Goal: Information Seeking & Learning: Learn about a topic

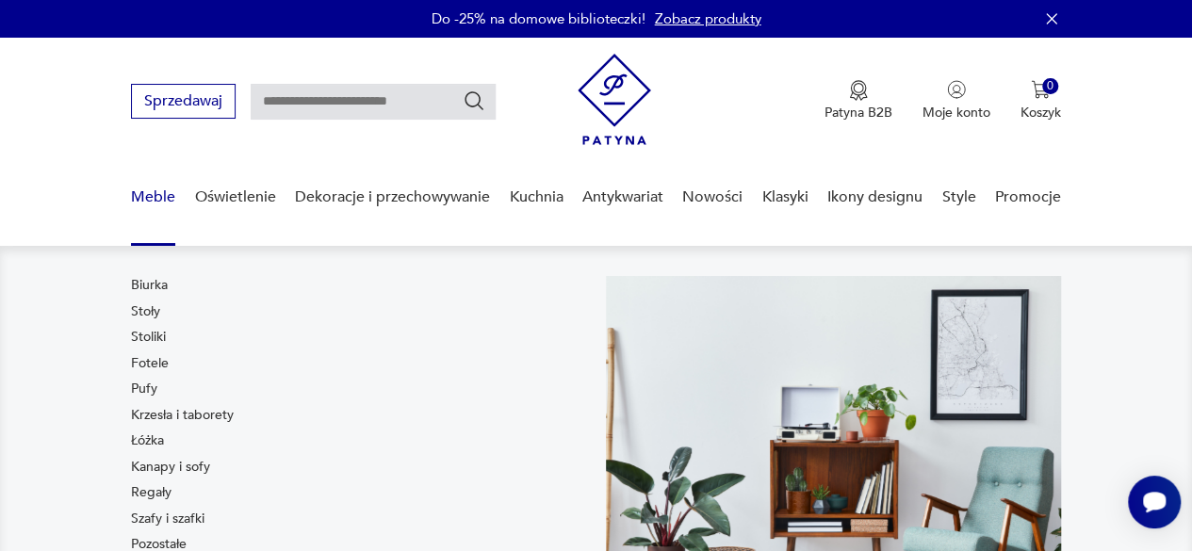
drag, startPoint x: 190, startPoint y: 467, endPoint x: 209, endPoint y: 466, distance: 18.9
click at [190, 467] on link "Kanapy i sofy" at bounding box center [170, 467] width 79 height 19
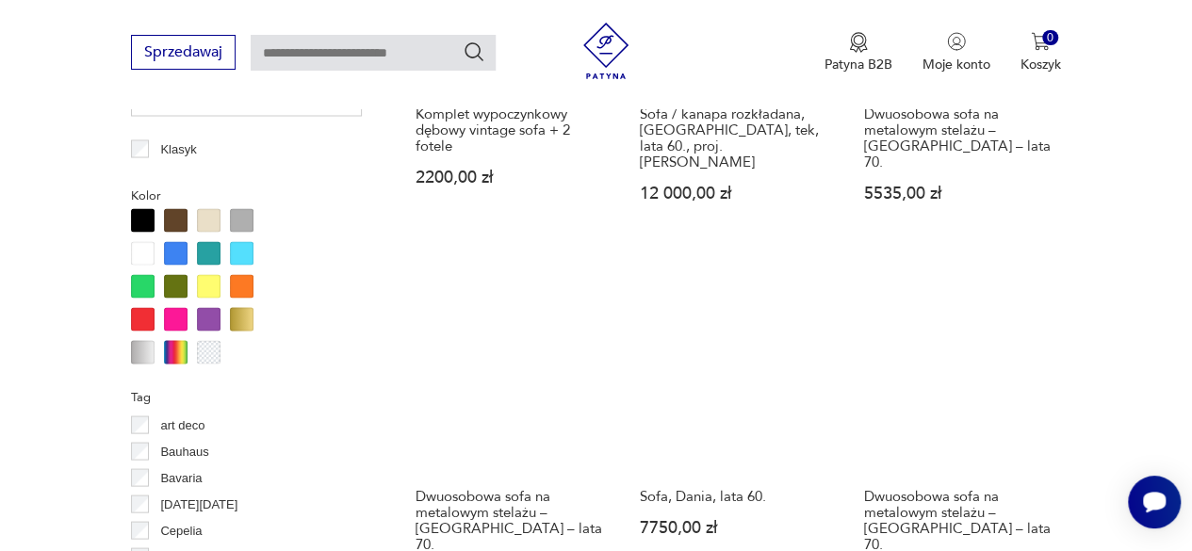
scroll to position [1442, 0]
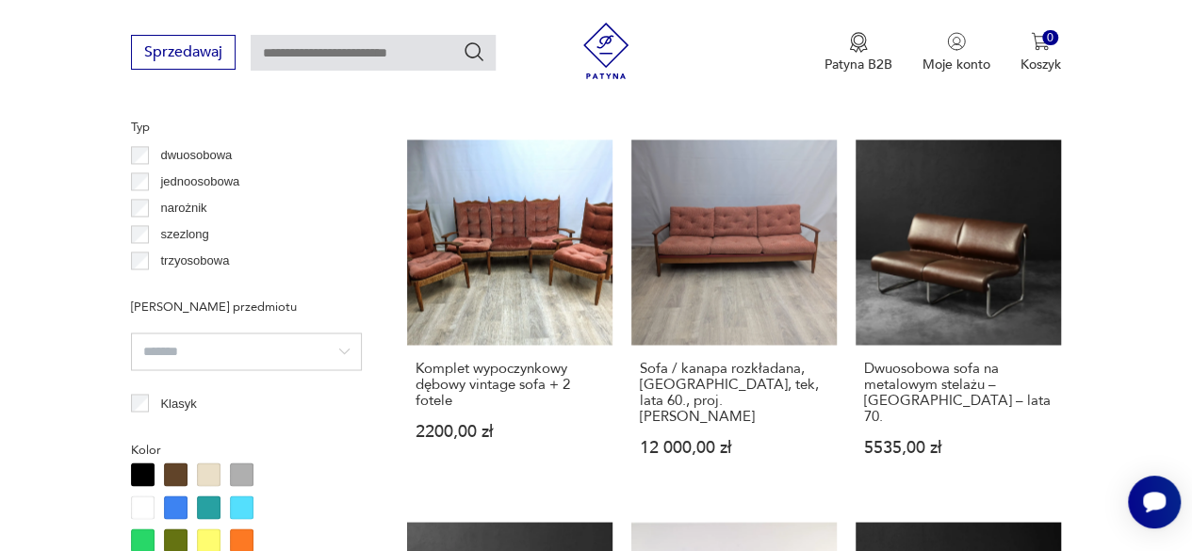
drag, startPoint x: 173, startPoint y: 207, endPoint x: 150, endPoint y: 222, distance: 28.0
click at [173, 207] on p "narożnik" at bounding box center [183, 208] width 46 height 21
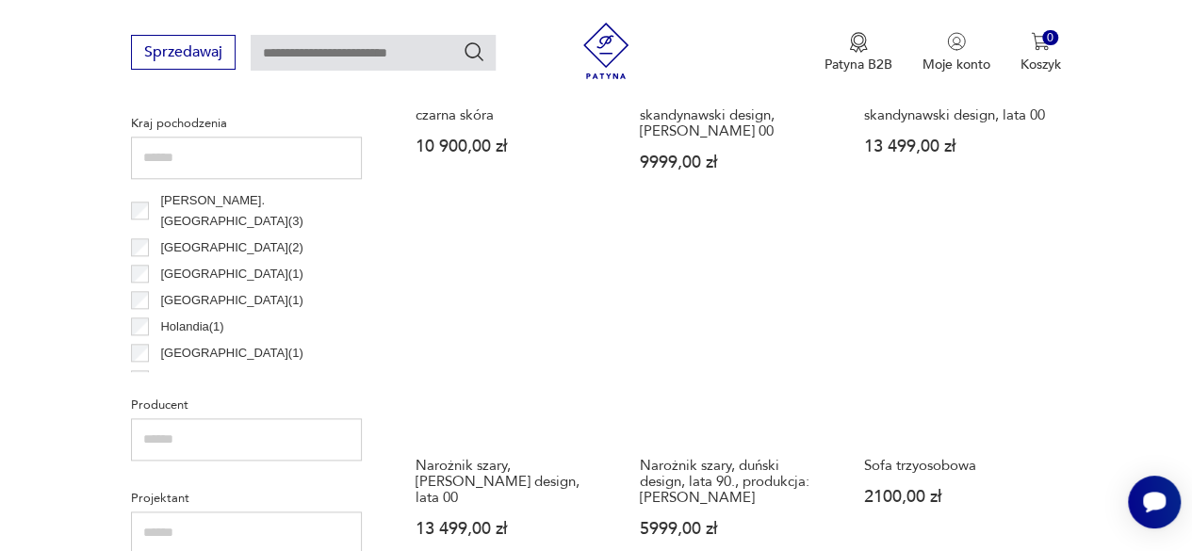
scroll to position [971, 0]
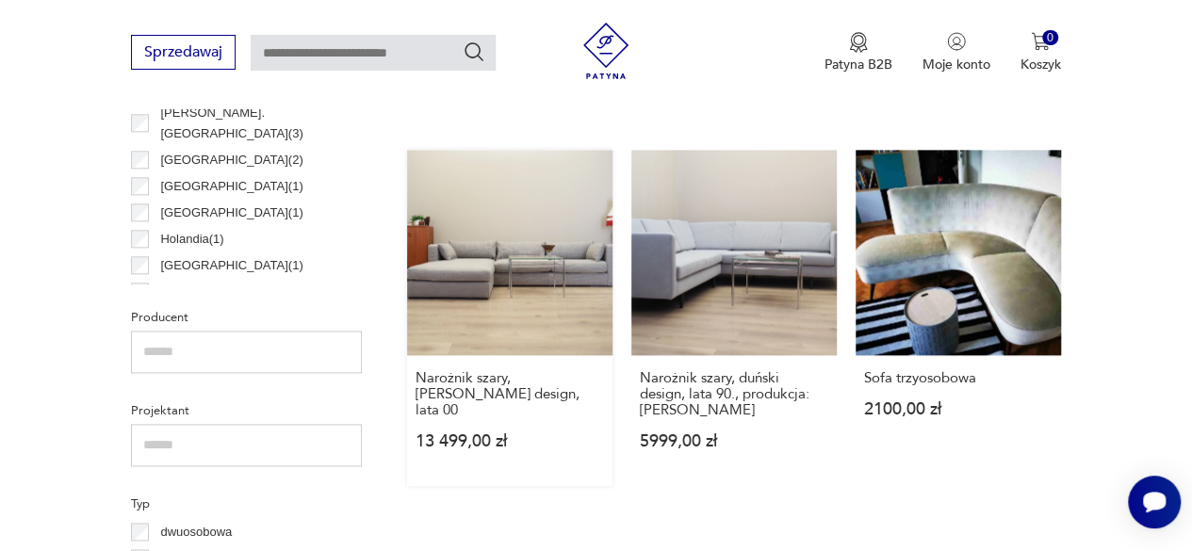
click at [566, 248] on link "Narożnik szary, [PERSON_NAME] design, lata 00 13 499,00 zł" at bounding box center [509, 318] width 205 height 337
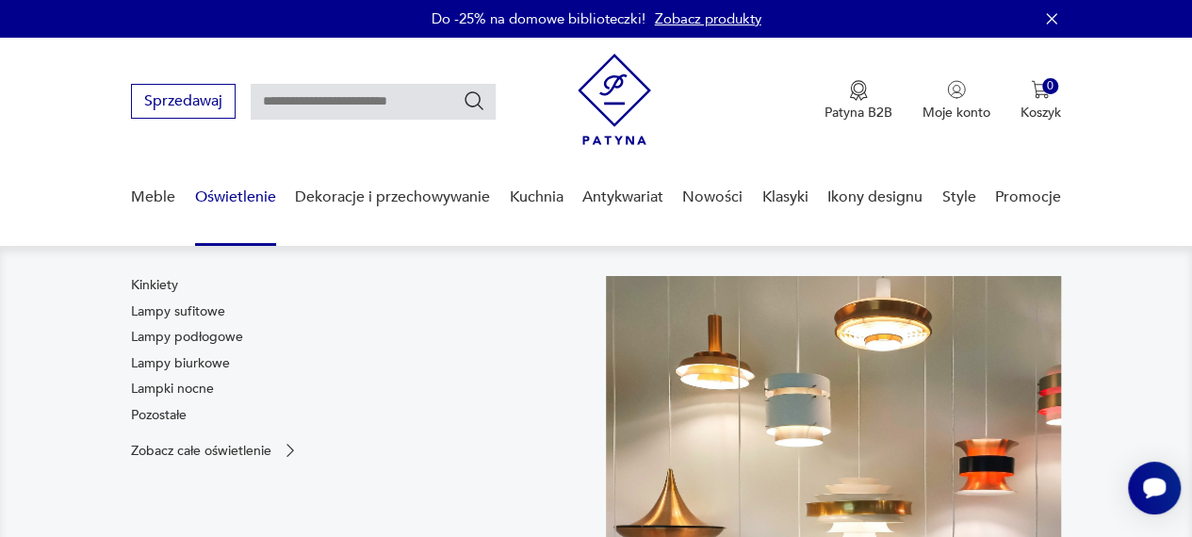
click at [211, 304] on link "Lampy sufitowe" at bounding box center [178, 312] width 94 height 19
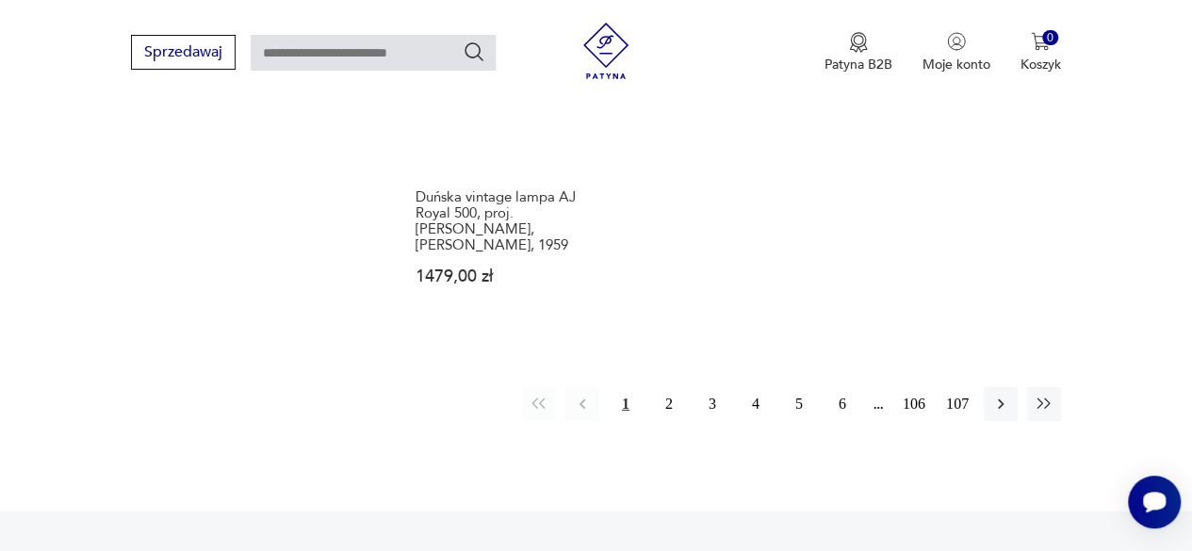
scroll to position [2770, 0]
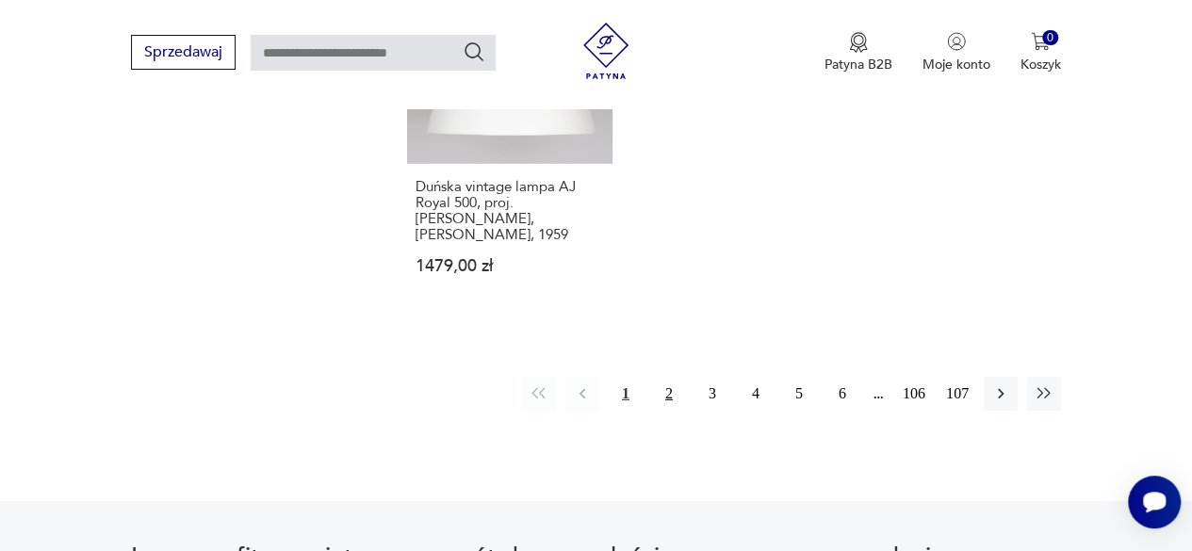
click at [667, 377] on button "2" at bounding box center [669, 394] width 34 height 34
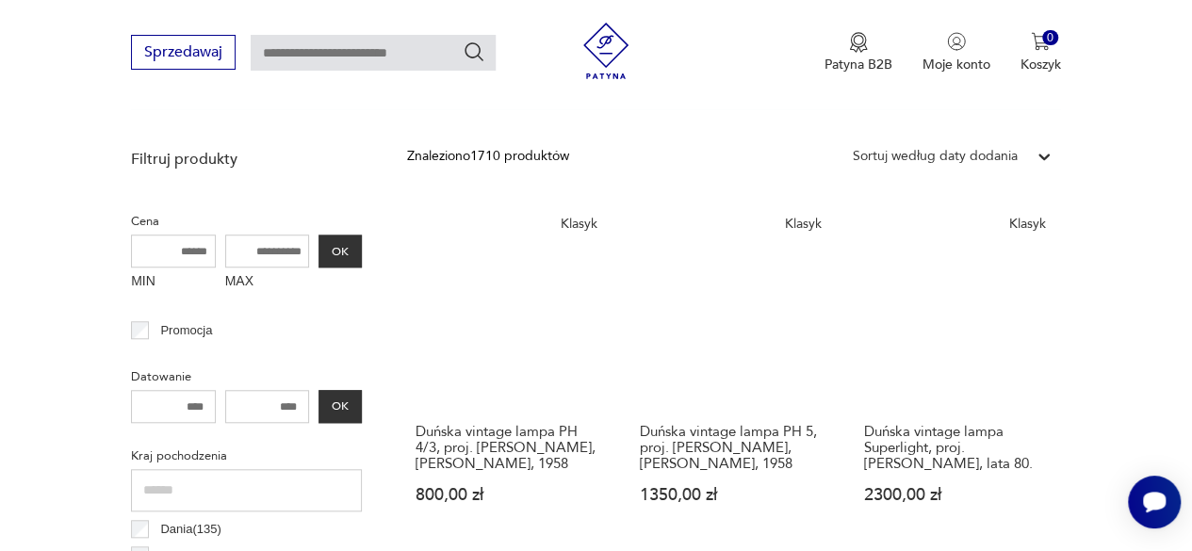
scroll to position [782, 0]
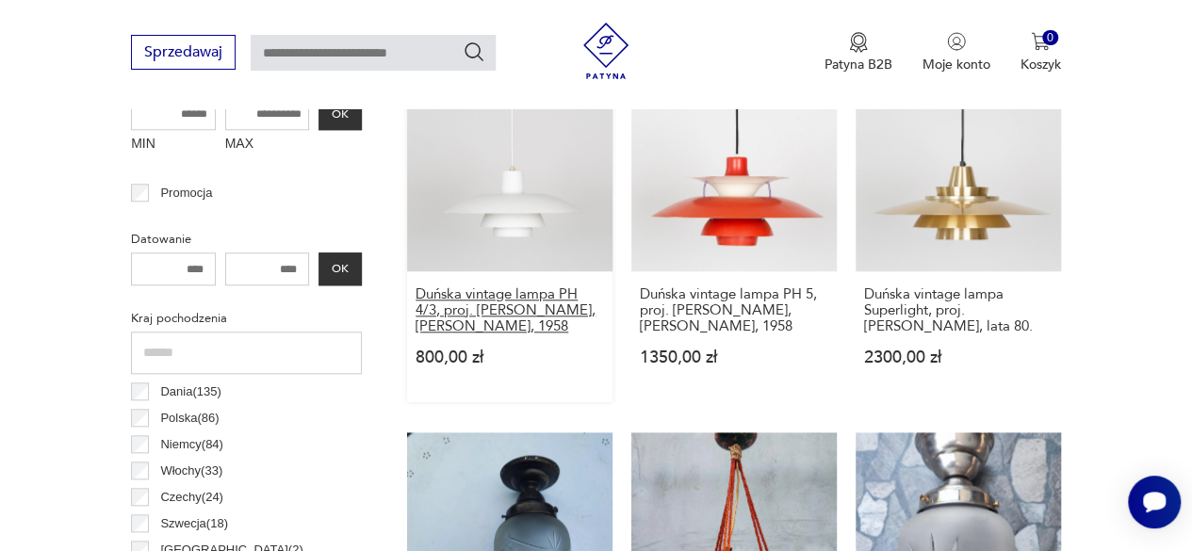
click at [526, 307] on h3 "Duńska vintage lampa PH 4/3, proj. [PERSON_NAME], [PERSON_NAME], 1958" at bounding box center [510, 311] width 189 height 48
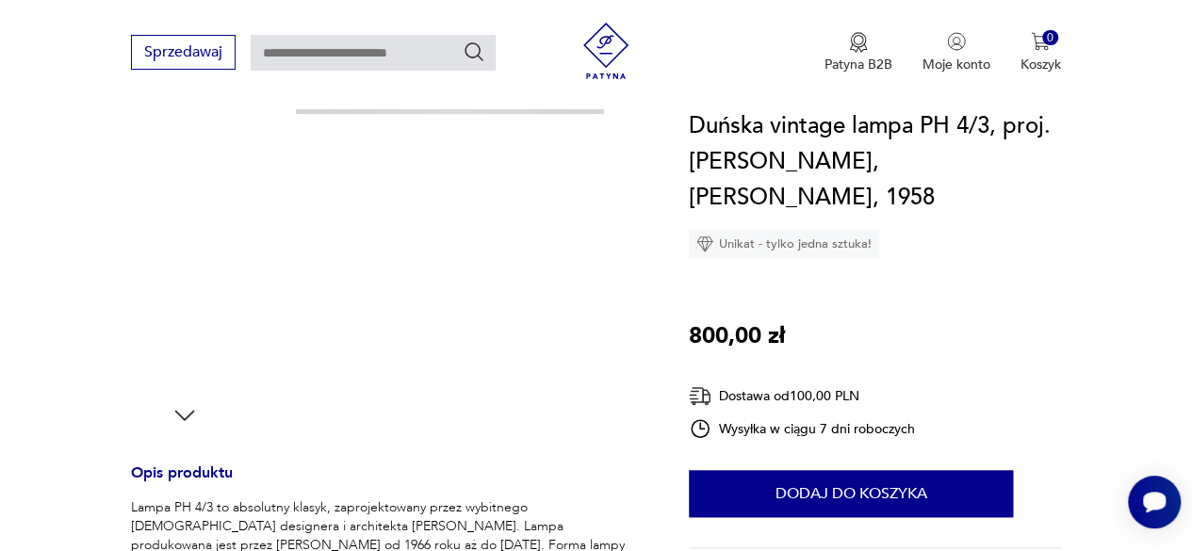
scroll to position [471, 0]
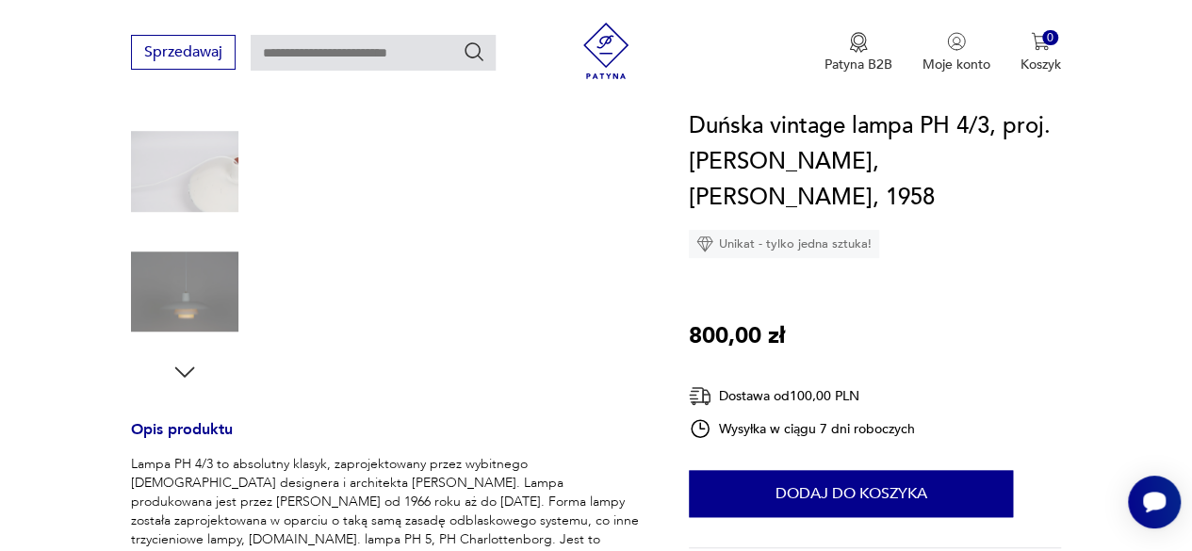
click at [190, 374] on icon "button" at bounding box center [185, 372] width 28 height 28
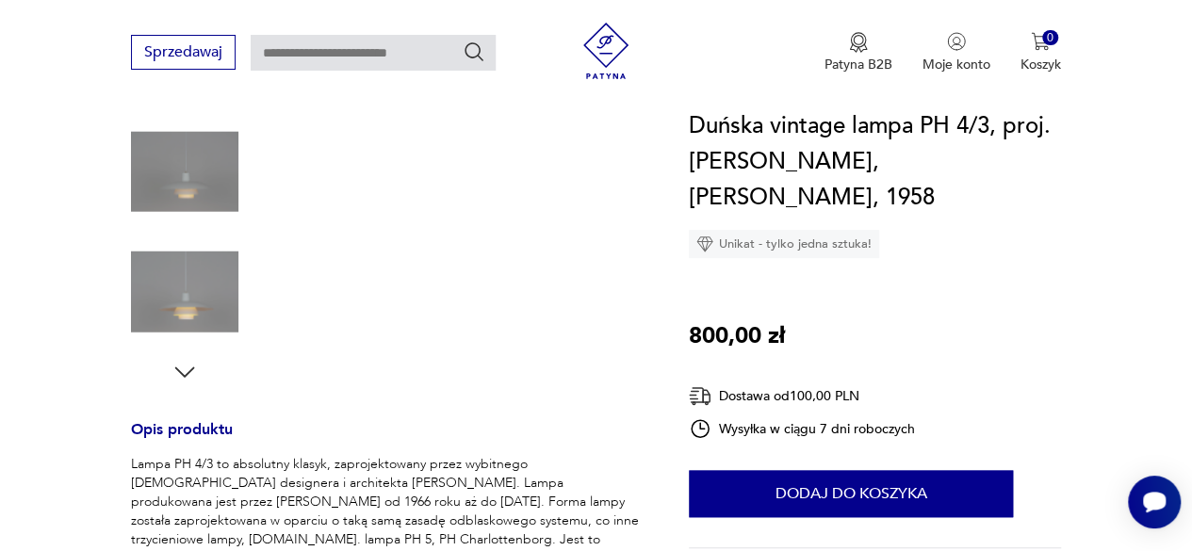
click at [190, 374] on icon "button" at bounding box center [185, 372] width 28 height 28
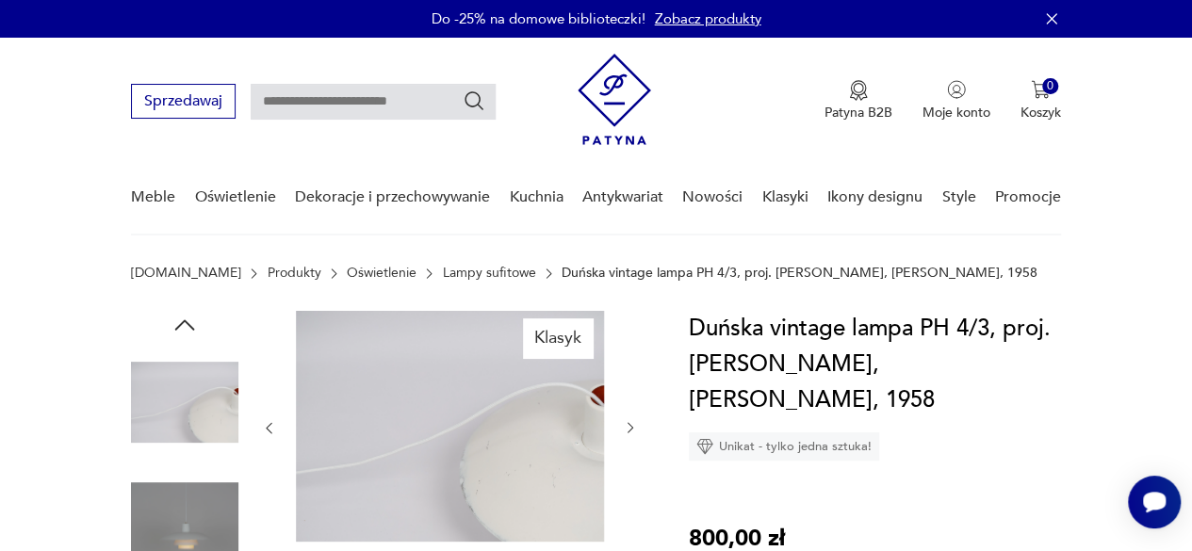
scroll to position [189, 0]
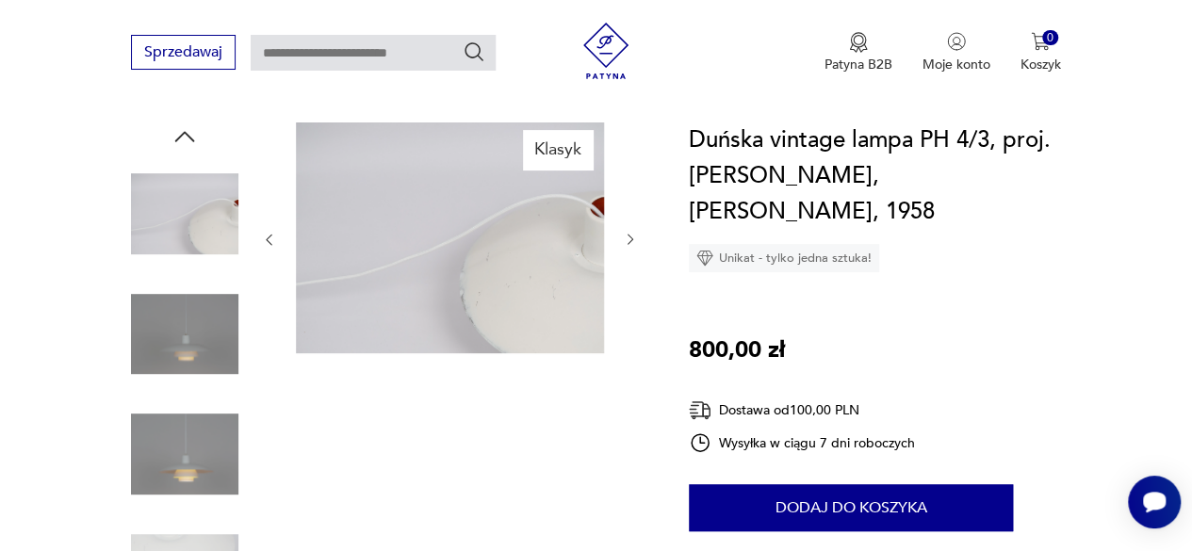
click at [213, 319] on img at bounding box center [184, 334] width 107 height 107
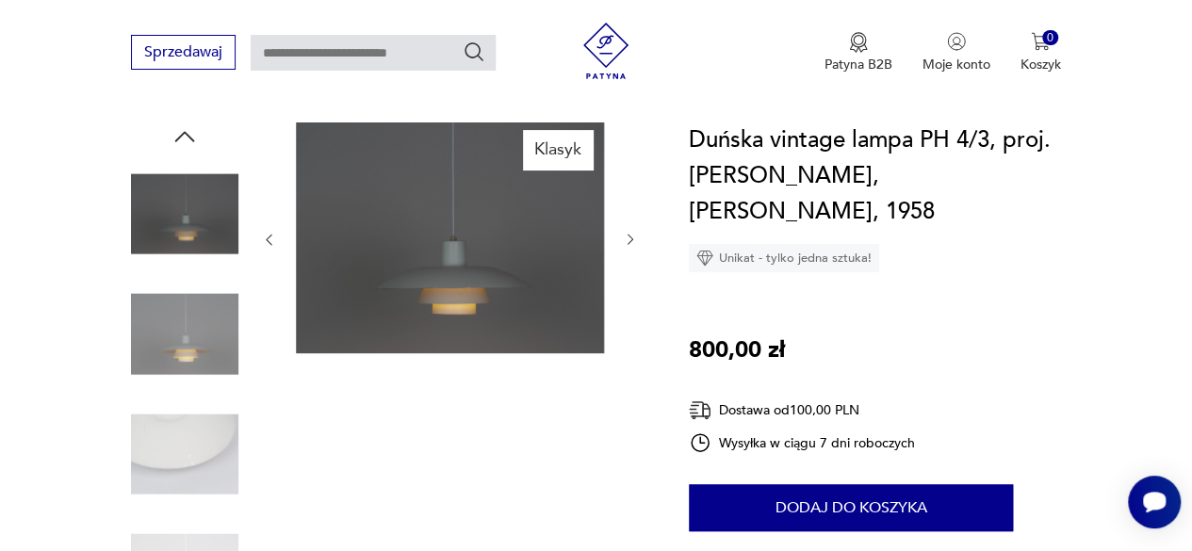
click at [193, 408] on img at bounding box center [184, 454] width 107 height 107
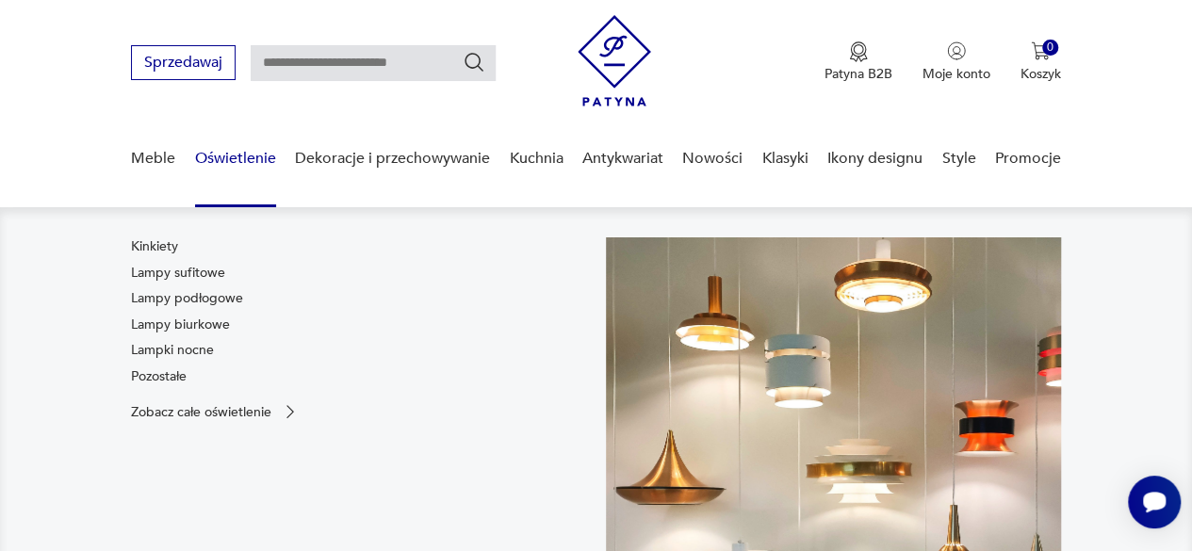
scroll to position [0, 0]
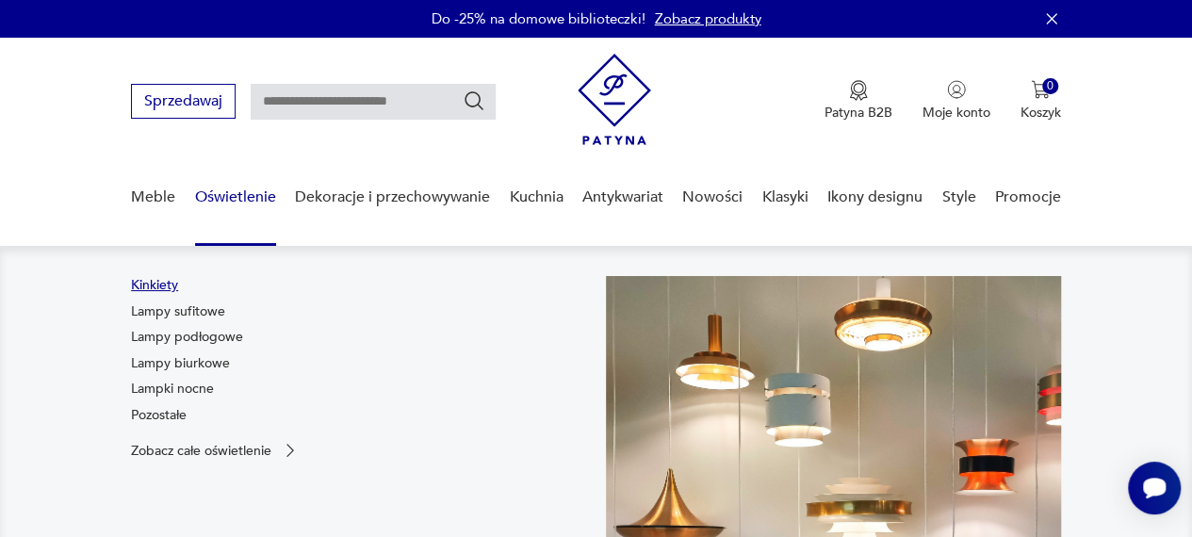
click at [167, 287] on link "Kinkiety" at bounding box center [154, 285] width 47 height 19
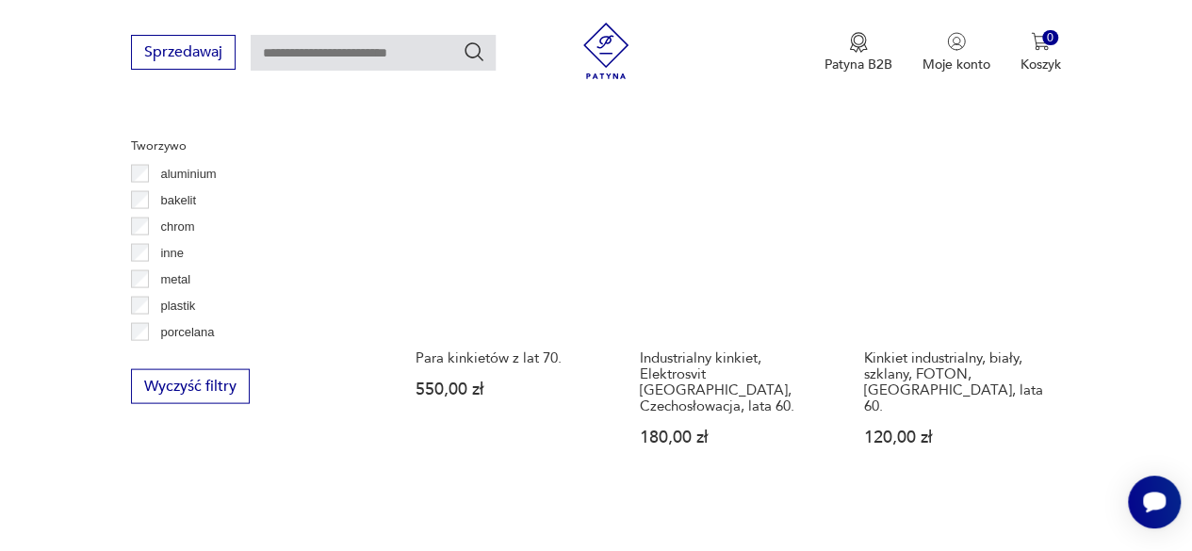
scroll to position [1695, 0]
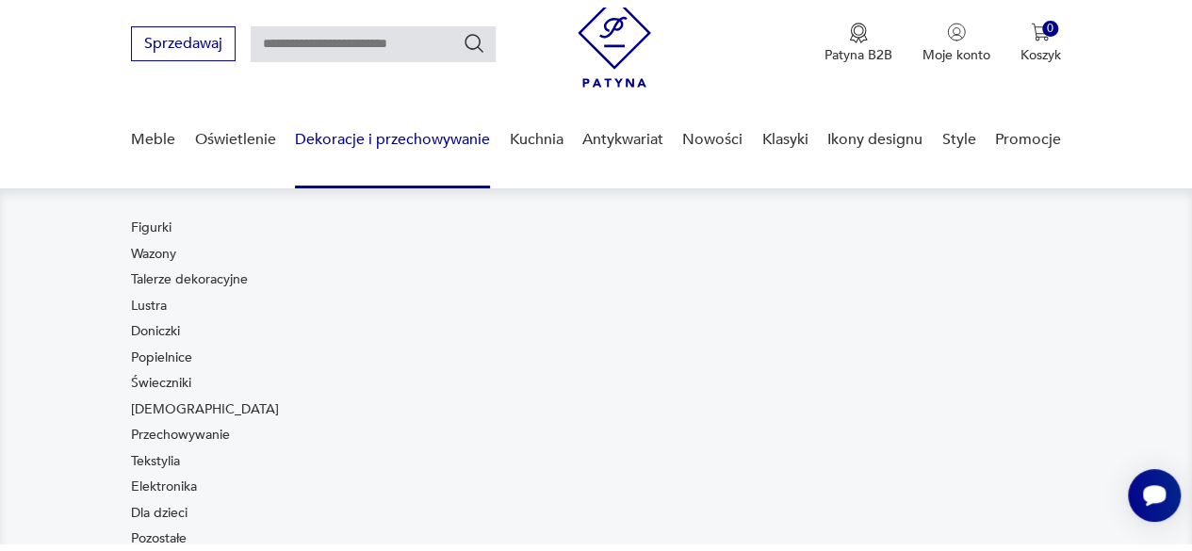
scroll to position [94, 0]
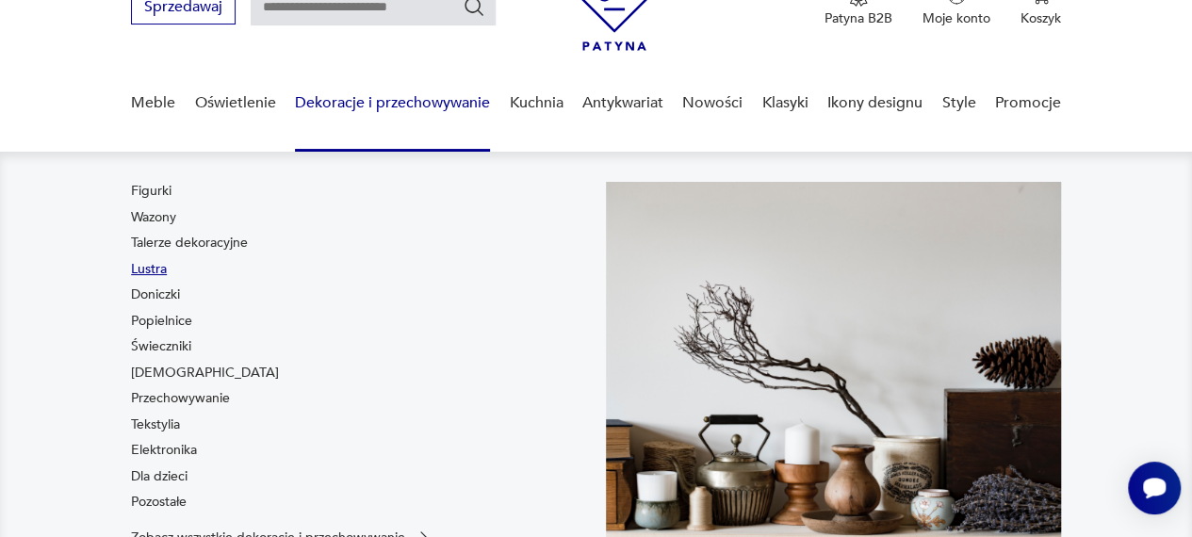
click at [157, 267] on link "Lustra" at bounding box center [149, 269] width 36 height 19
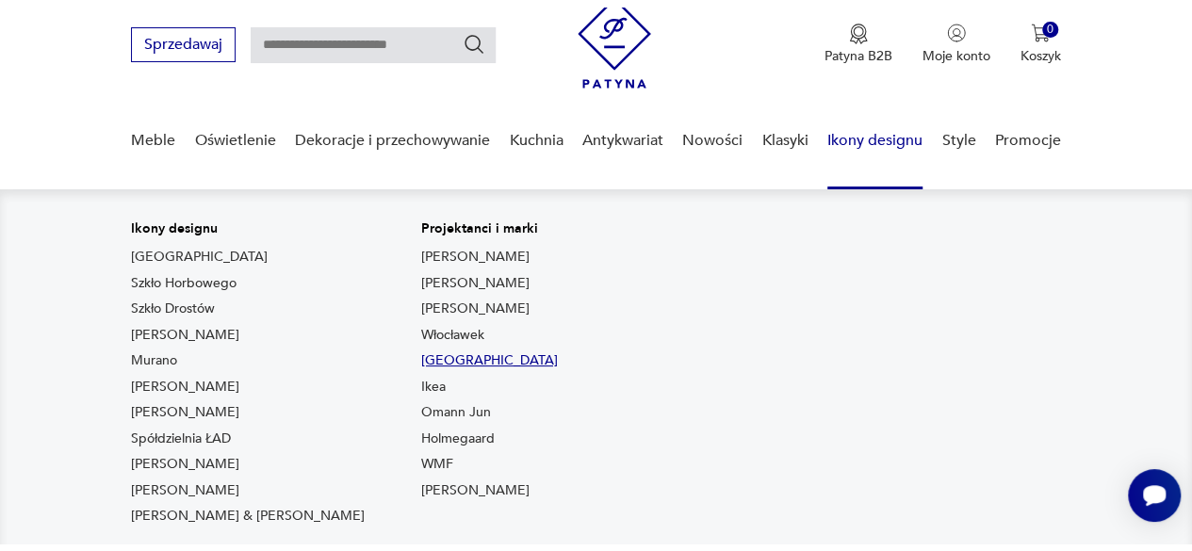
scroll to position [94, 0]
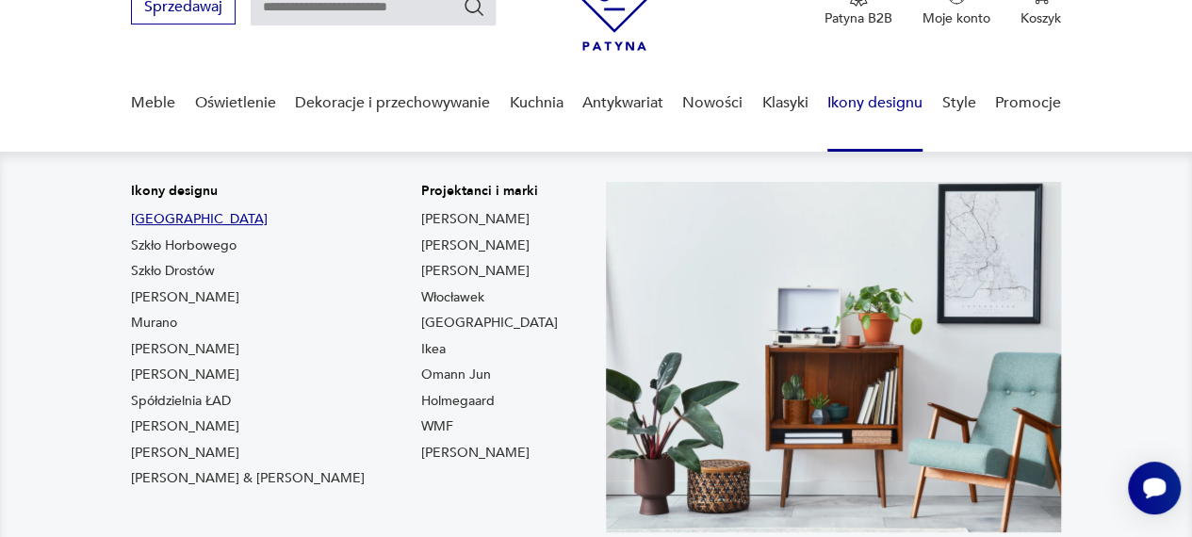
click at [151, 217] on link "[GEOGRAPHIC_DATA]" at bounding box center [199, 219] width 137 height 19
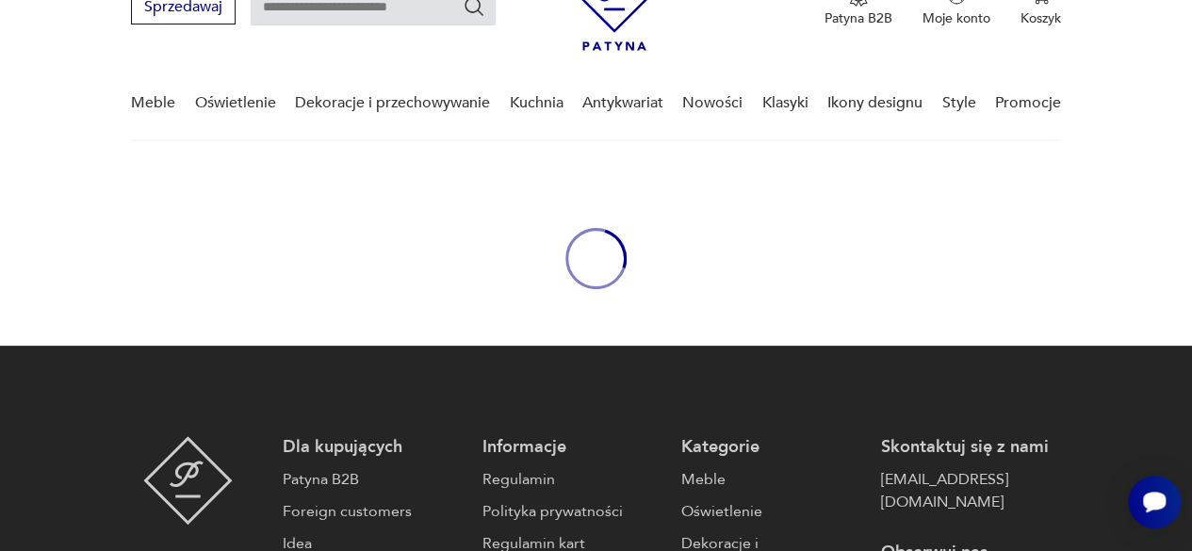
type input "****"
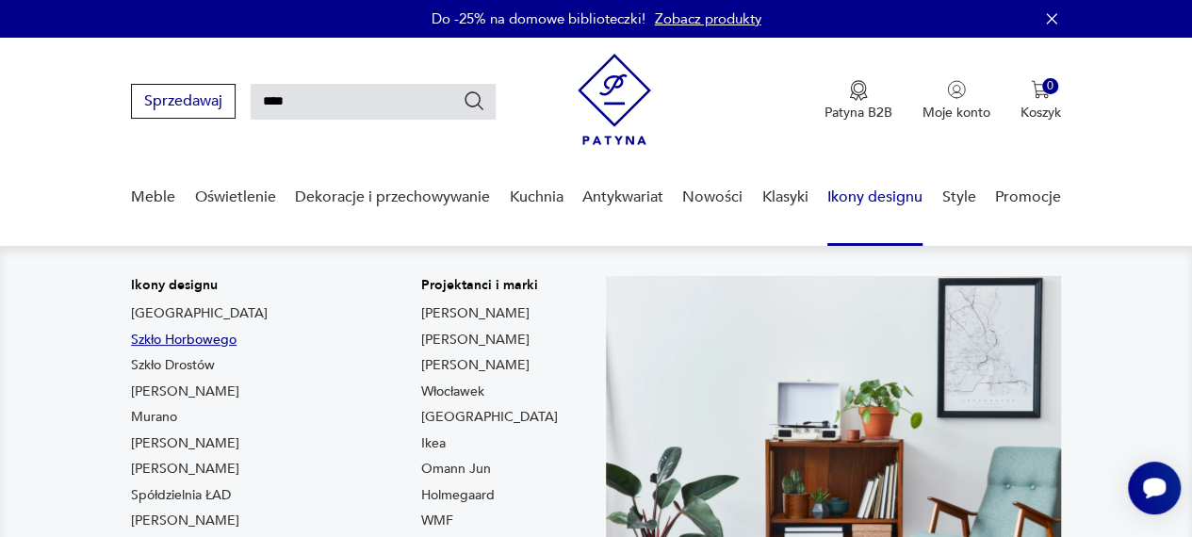
click at [163, 342] on link "Szkło Horbowego" at bounding box center [184, 340] width 106 height 19
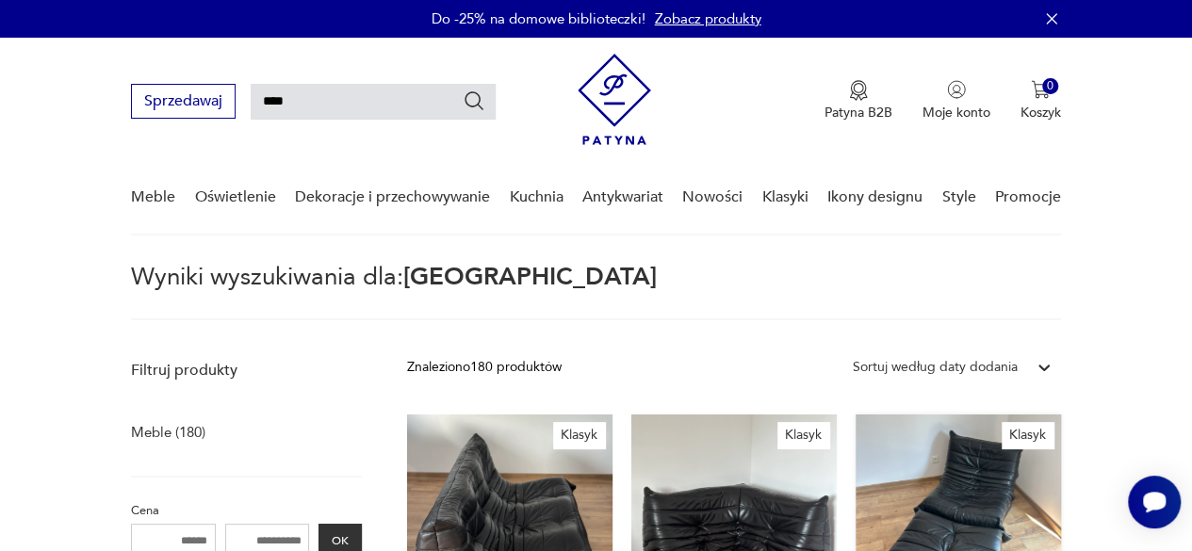
type input "*******"
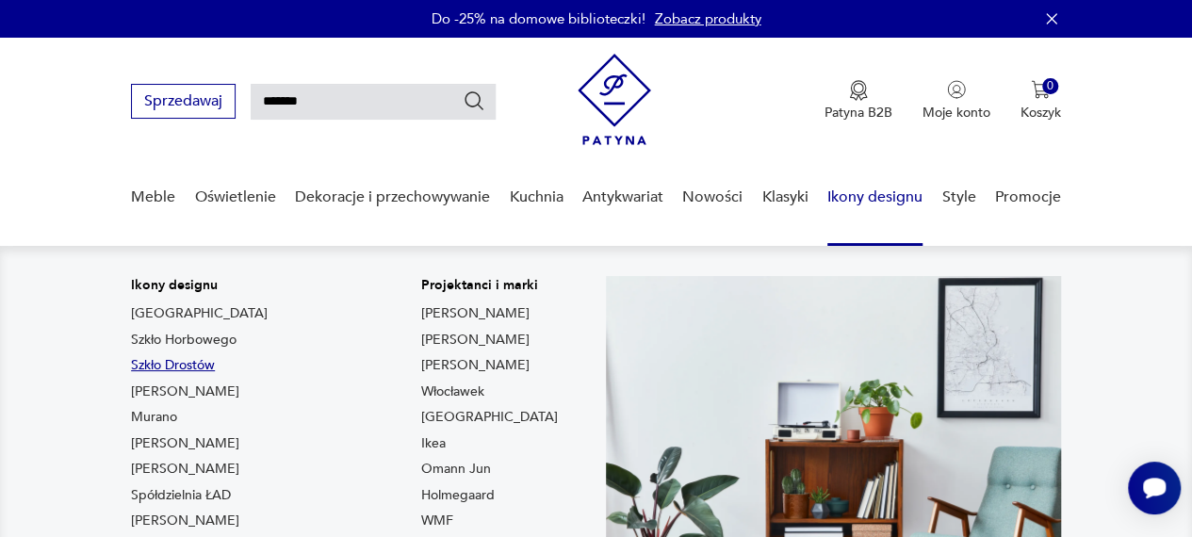
click at [185, 366] on link "Szkło Drostów" at bounding box center [173, 365] width 84 height 19
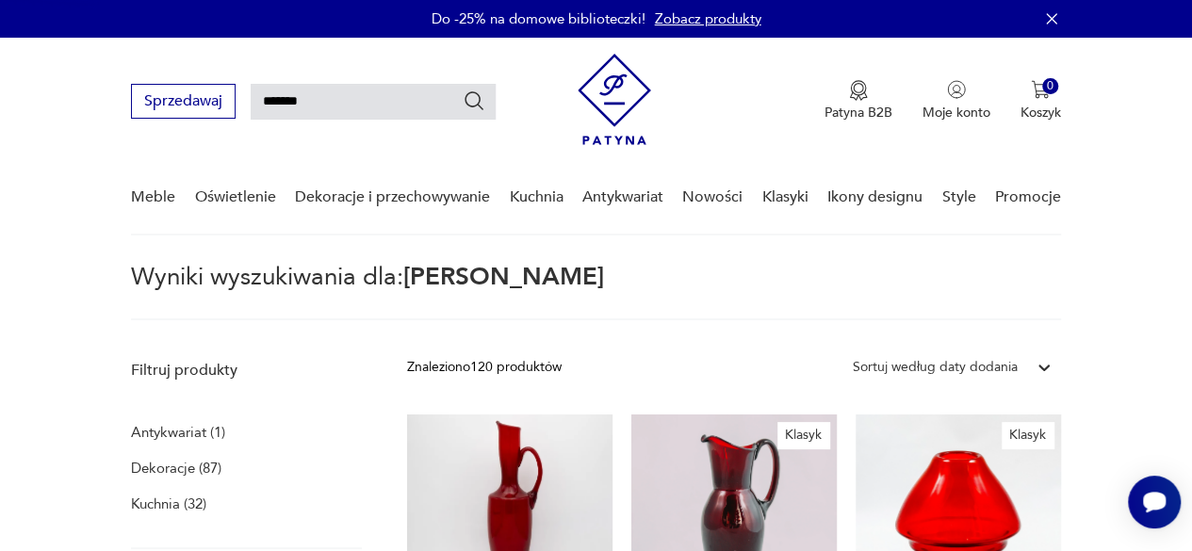
type input "*****"
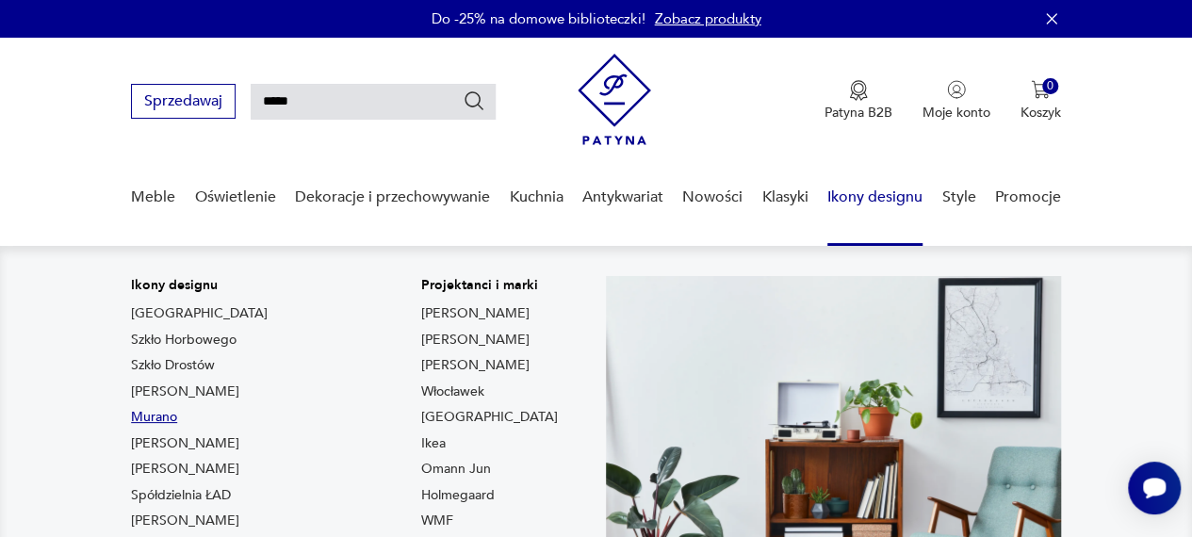
click at [155, 412] on link "Murano" at bounding box center [154, 417] width 46 height 19
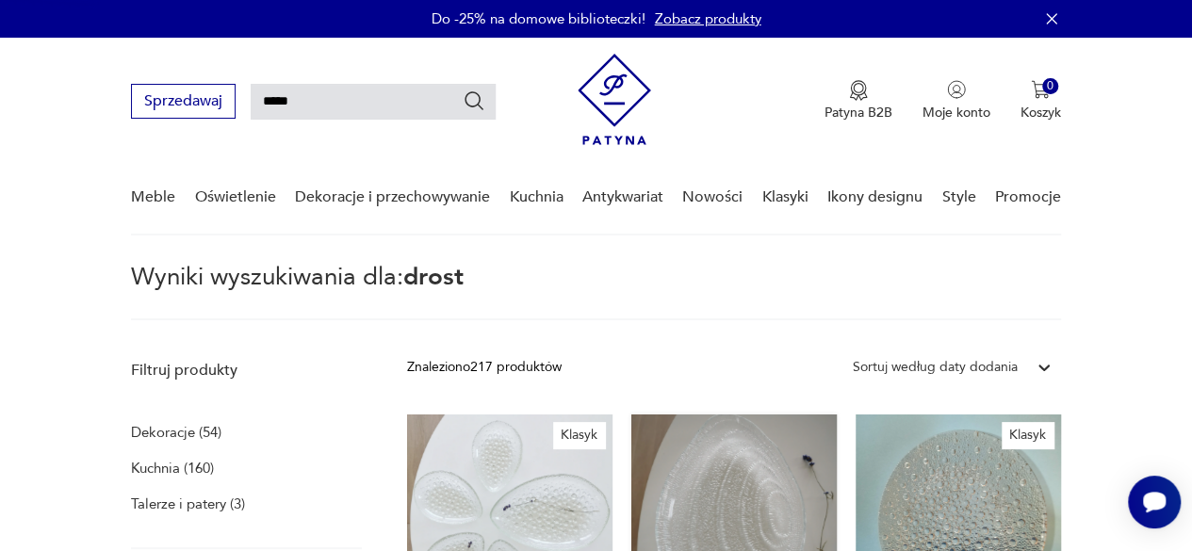
type input "******"
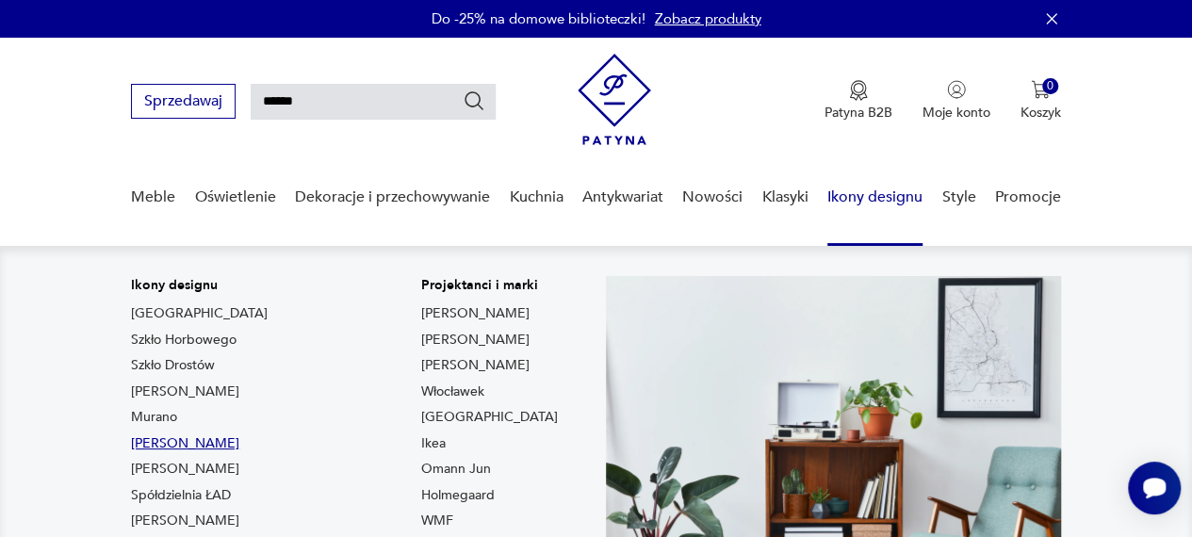
click at [132, 445] on link "[PERSON_NAME]" at bounding box center [185, 444] width 108 height 19
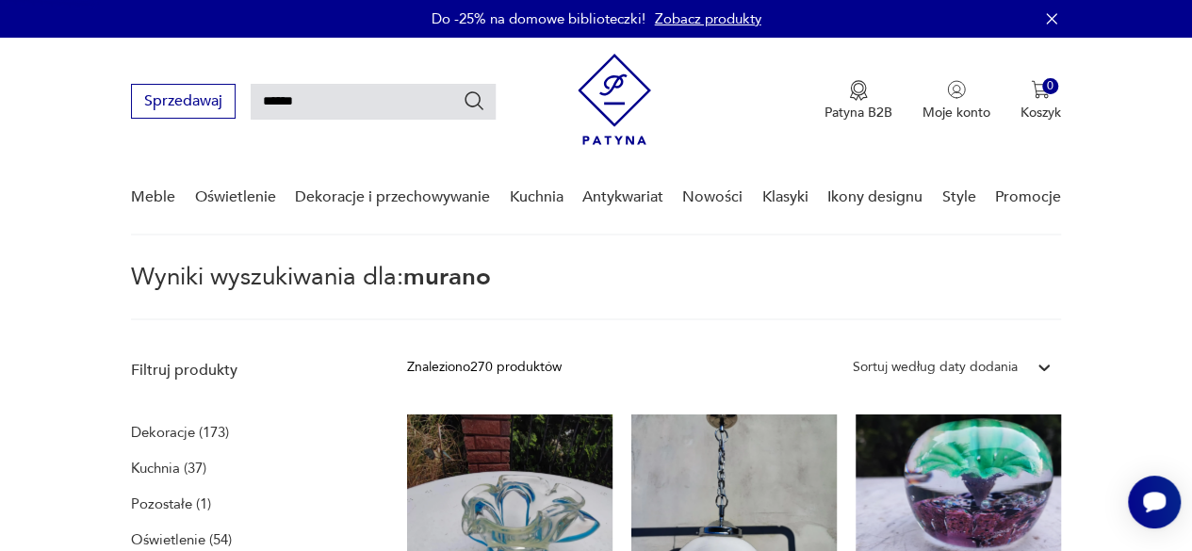
type input "**********"
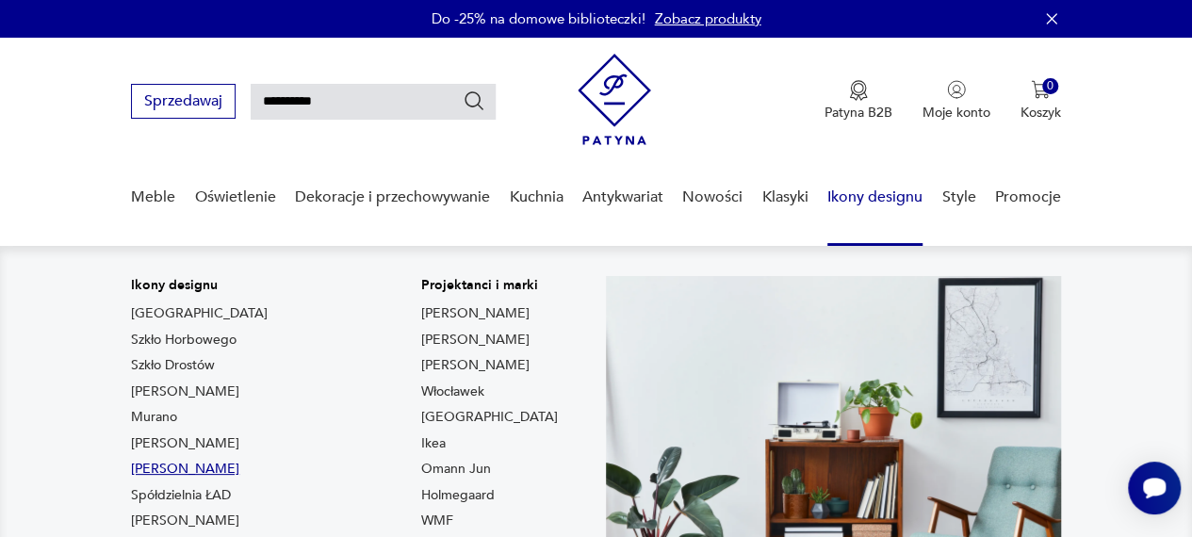
click at [194, 468] on link "[PERSON_NAME]" at bounding box center [185, 469] width 108 height 19
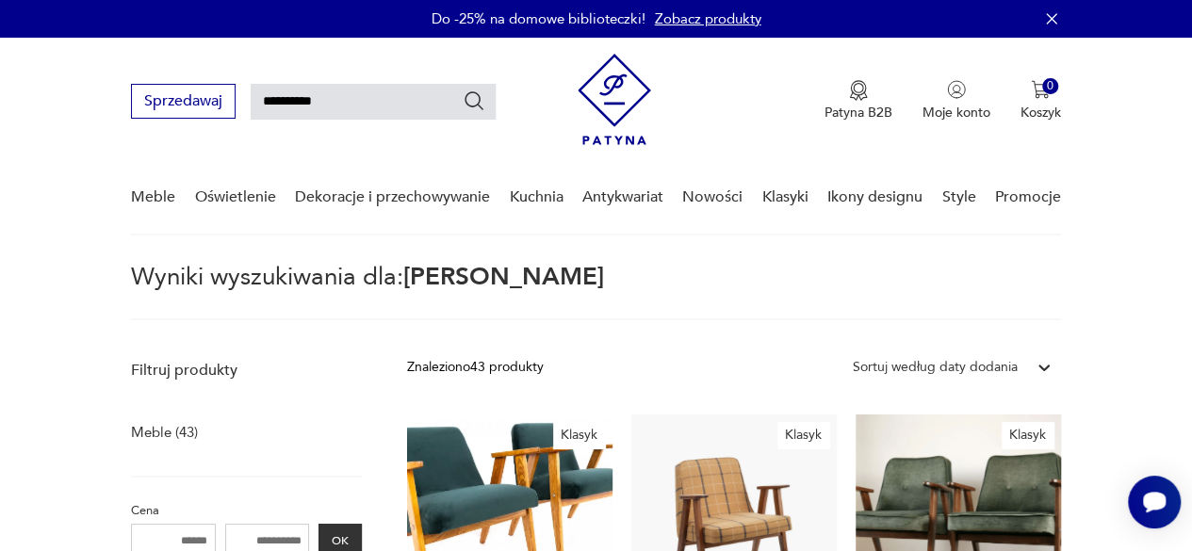
type input "*****"
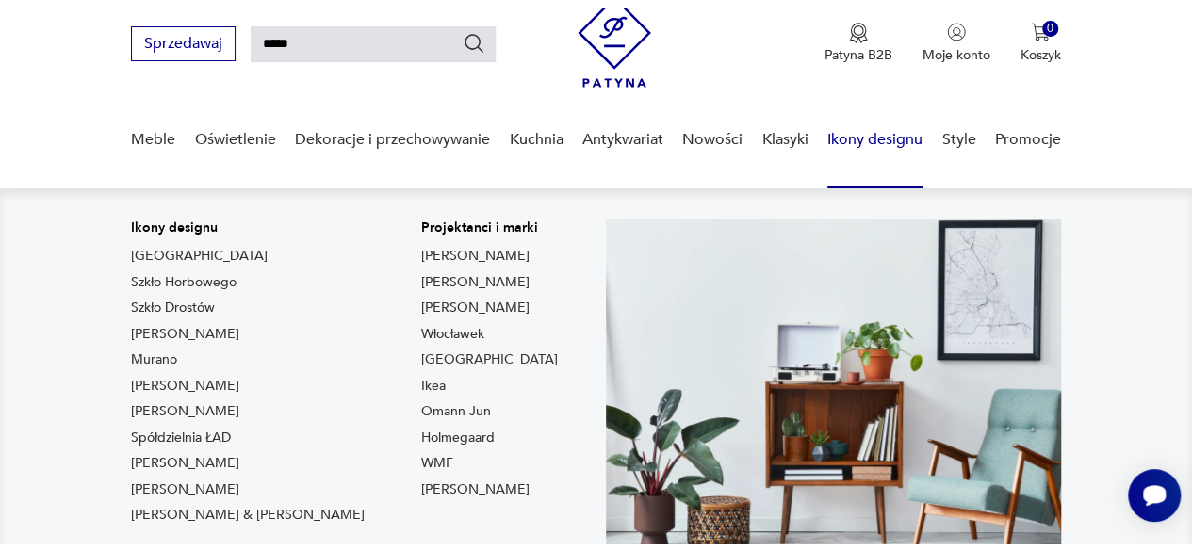
scroll to position [94, 0]
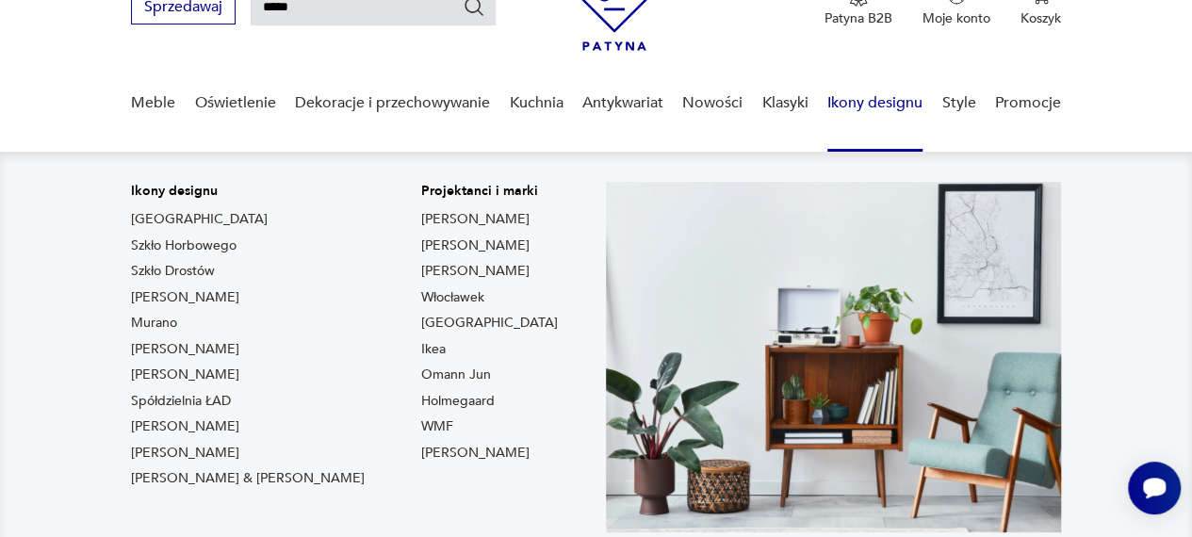
click at [179, 438] on div "Ikony designu [GEOGRAPHIC_DATA] Szkło Horbowego Szkło Drostów Lampy [PERSON_NAM…" at bounding box center [248, 339] width 234 height 314
click at [179, 427] on link "[PERSON_NAME]" at bounding box center [185, 427] width 108 height 19
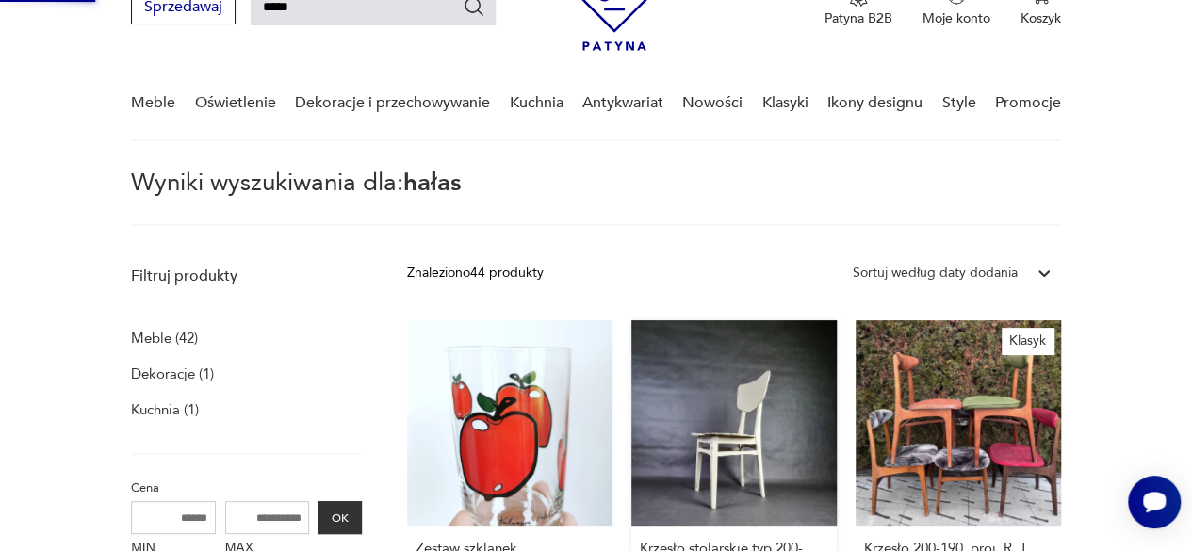
type input "******"
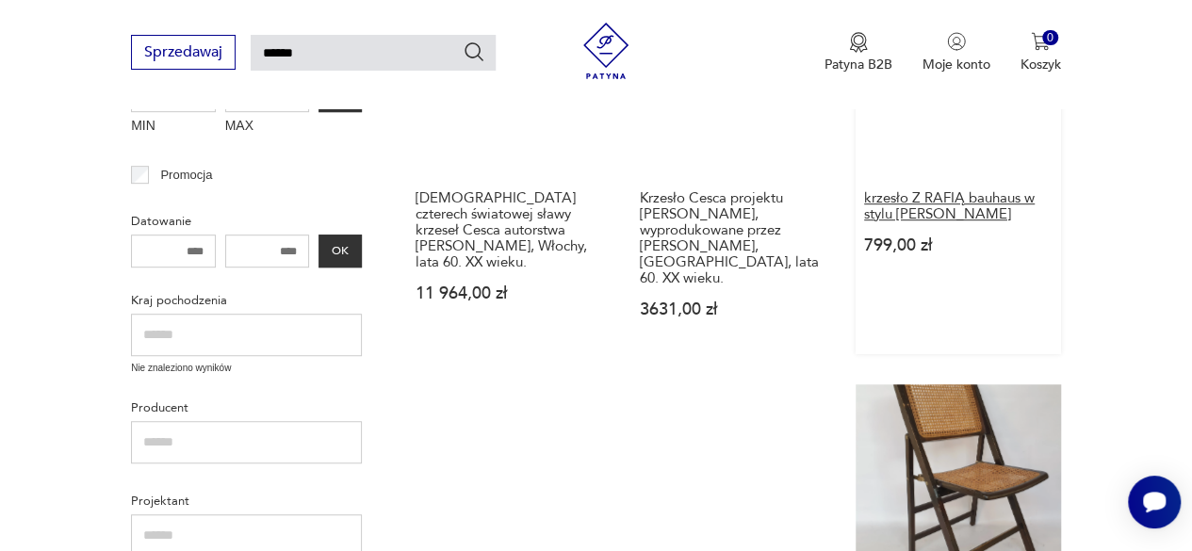
scroll to position [68, 0]
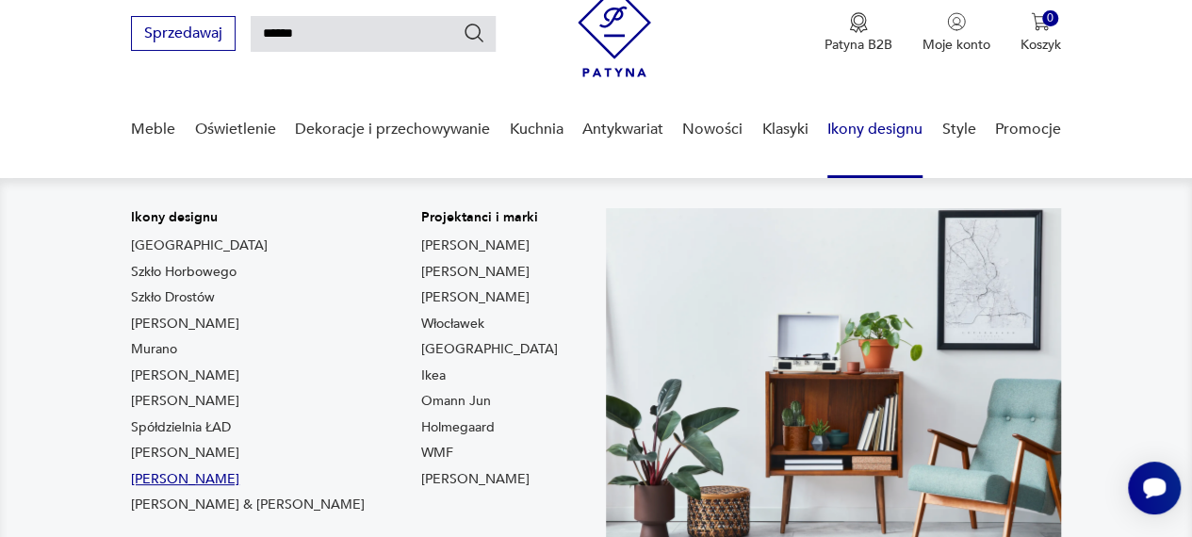
click at [202, 485] on link "[PERSON_NAME]" at bounding box center [185, 479] width 108 height 19
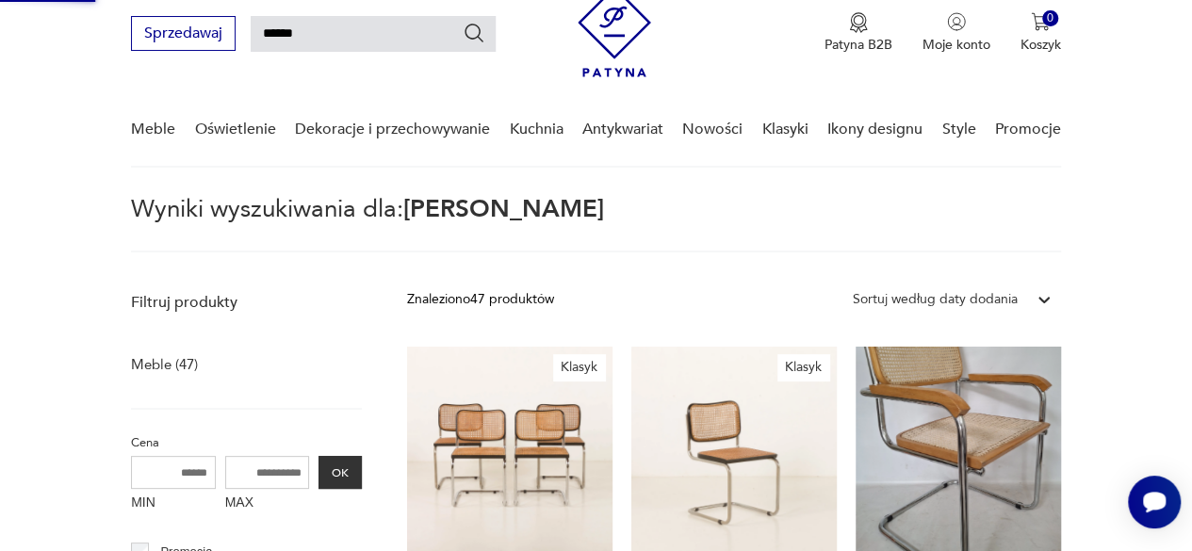
type input "*******"
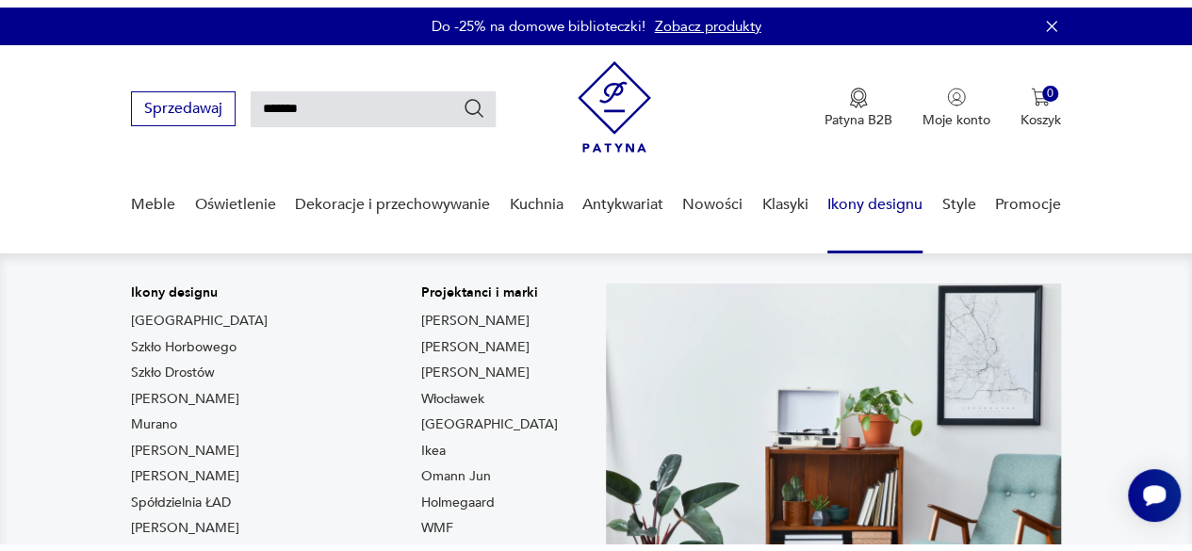
scroll to position [94, 0]
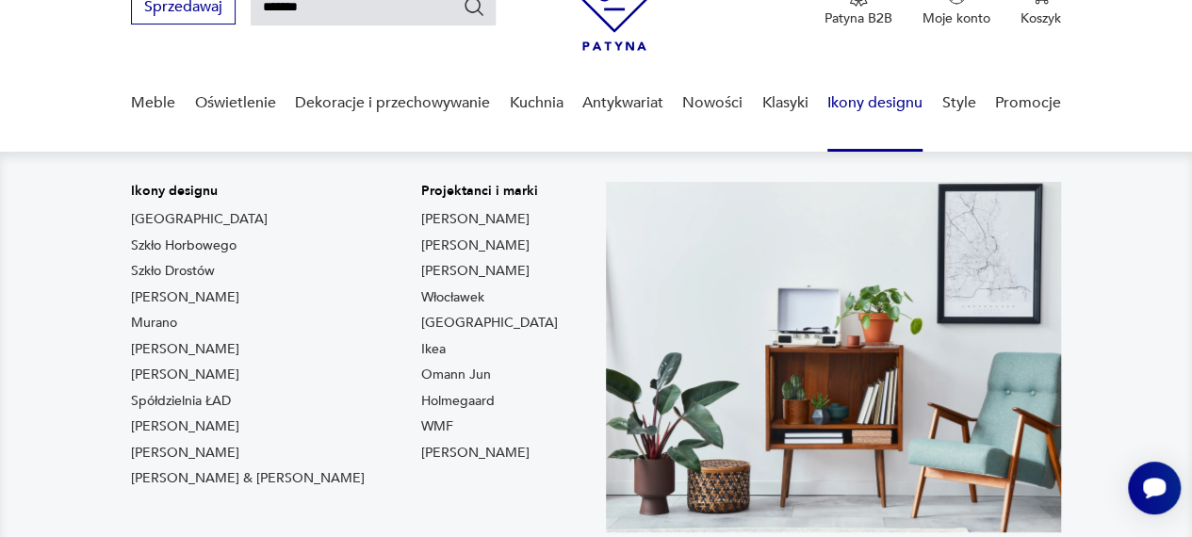
click at [207, 395] on link "Spółdzielnia ŁAD" at bounding box center [181, 401] width 100 height 19
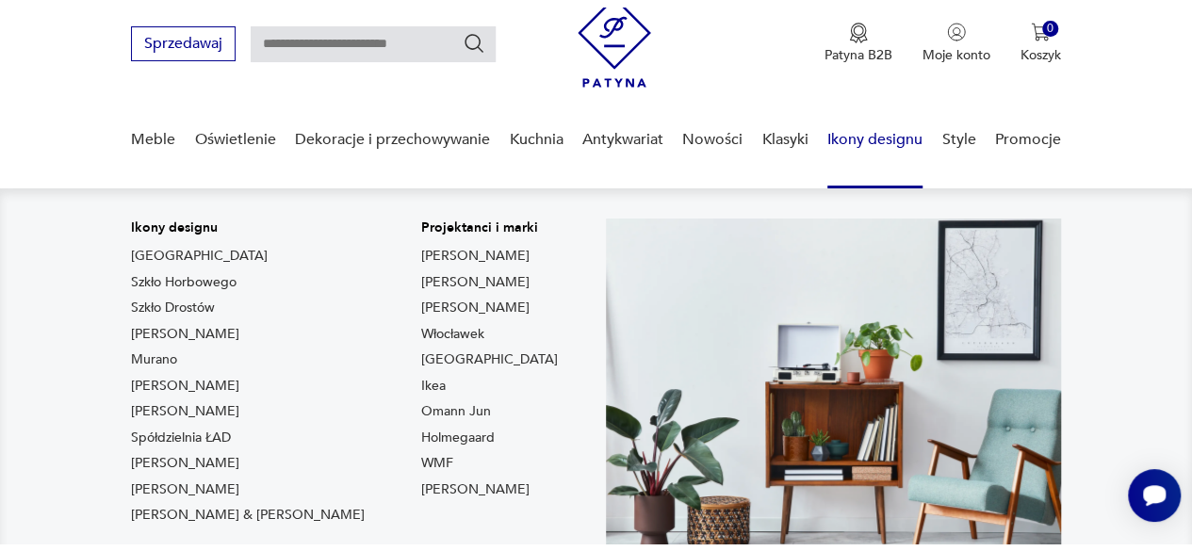
scroll to position [94, 0]
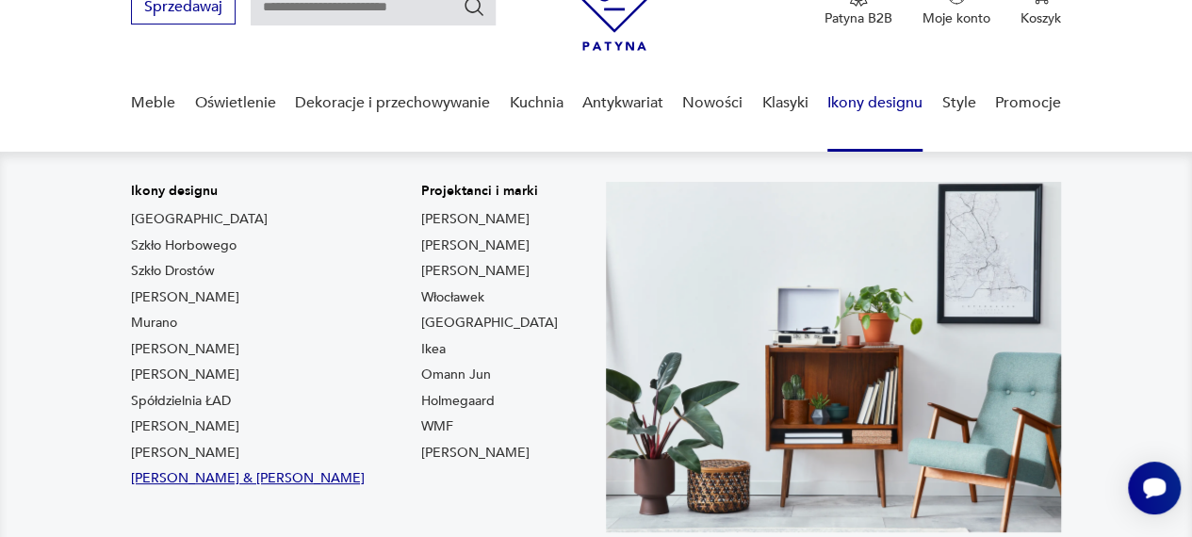
click at [147, 474] on link "[PERSON_NAME] & [PERSON_NAME]" at bounding box center [248, 478] width 234 height 19
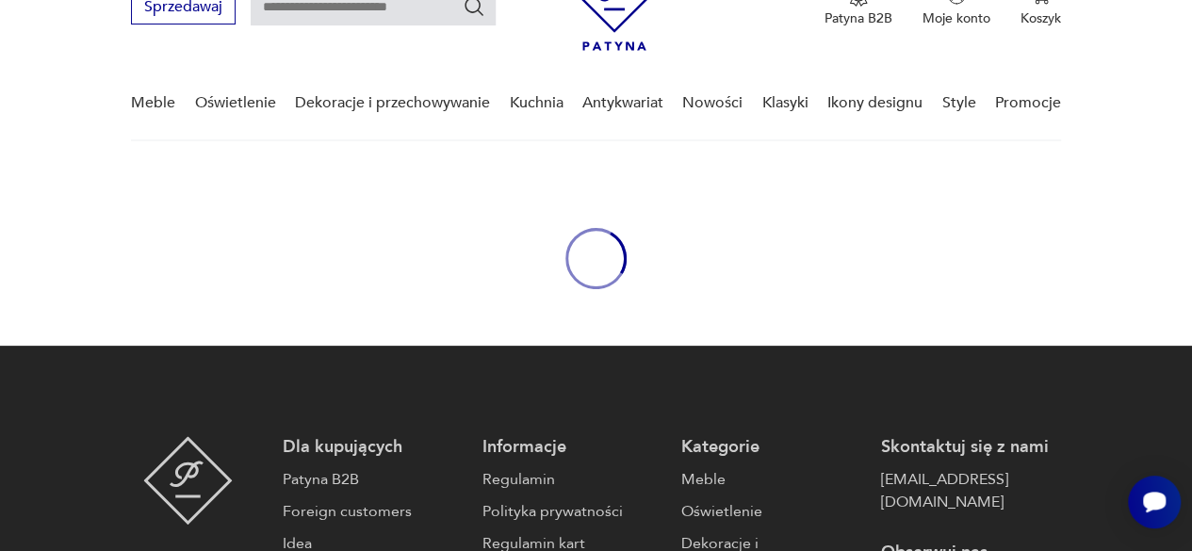
type input "*****"
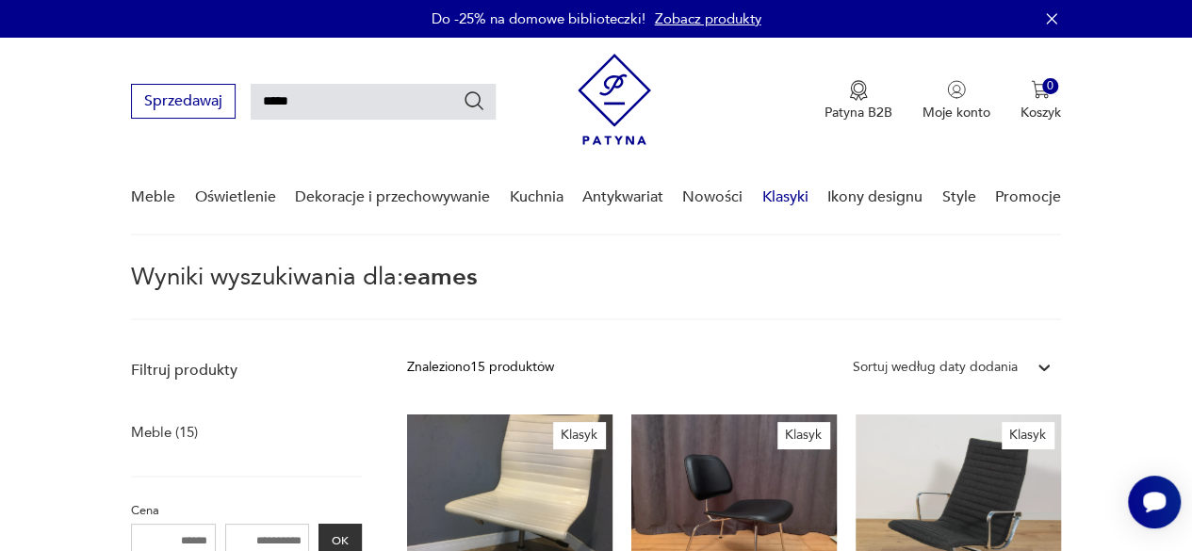
click at [781, 195] on link "Klasyki" at bounding box center [786, 197] width 46 height 73
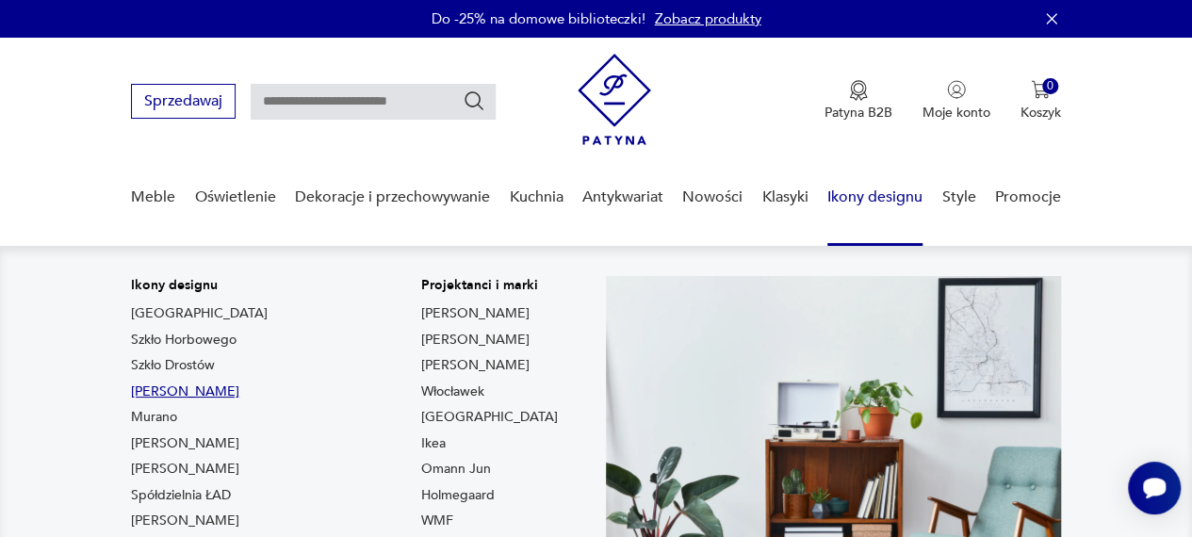
click at [211, 396] on link "[PERSON_NAME]" at bounding box center [185, 392] width 108 height 19
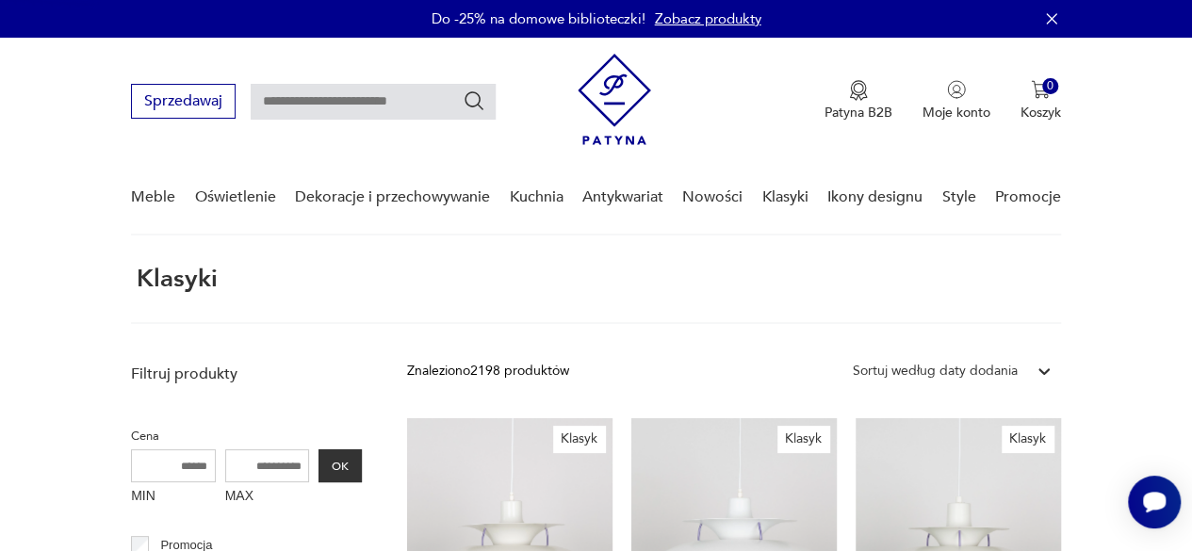
type input "*******"
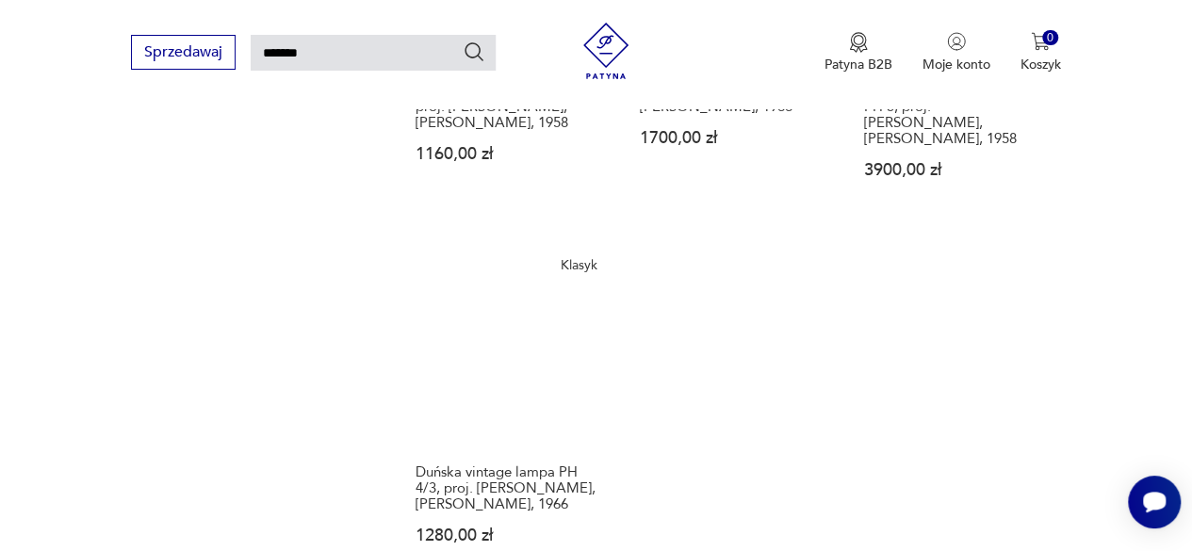
scroll to position [2428, 0]
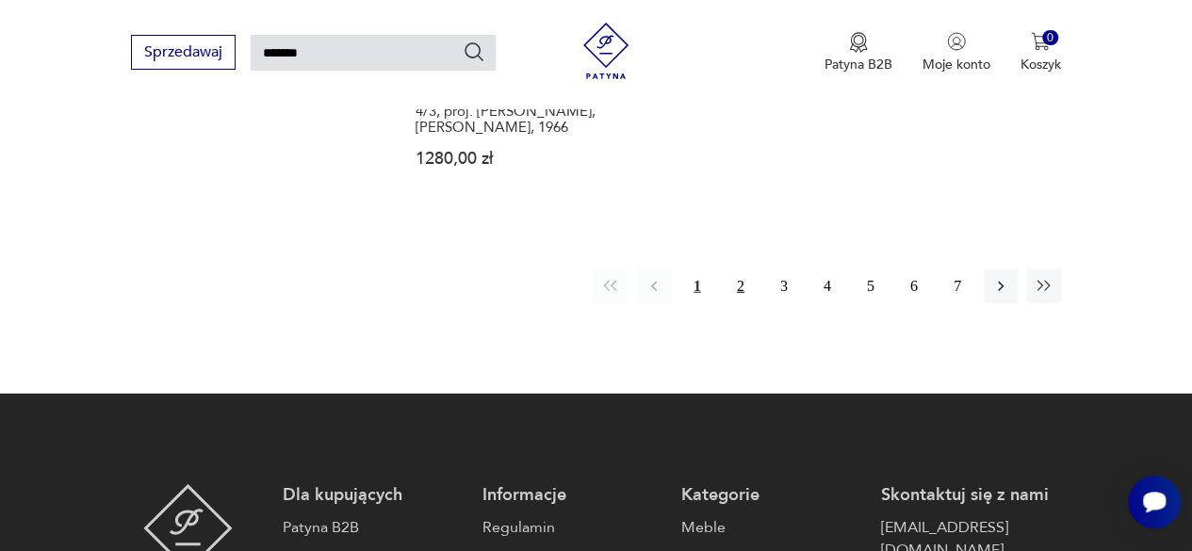
click at [748, 271] on button "2" at bounding box center [741, 287] width 34 height 34
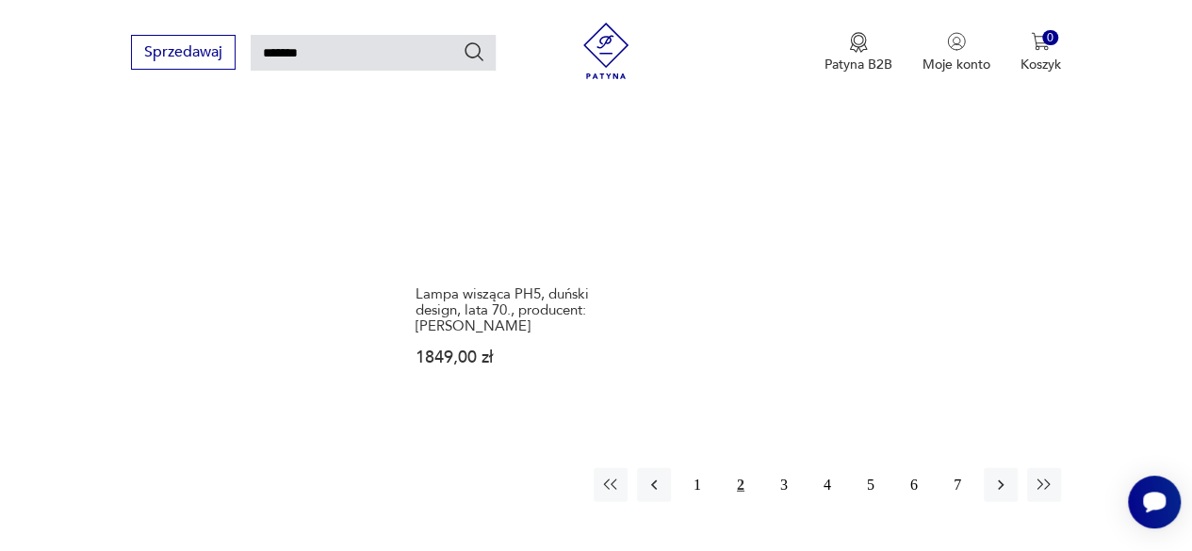
scroll to position [2330, 0]
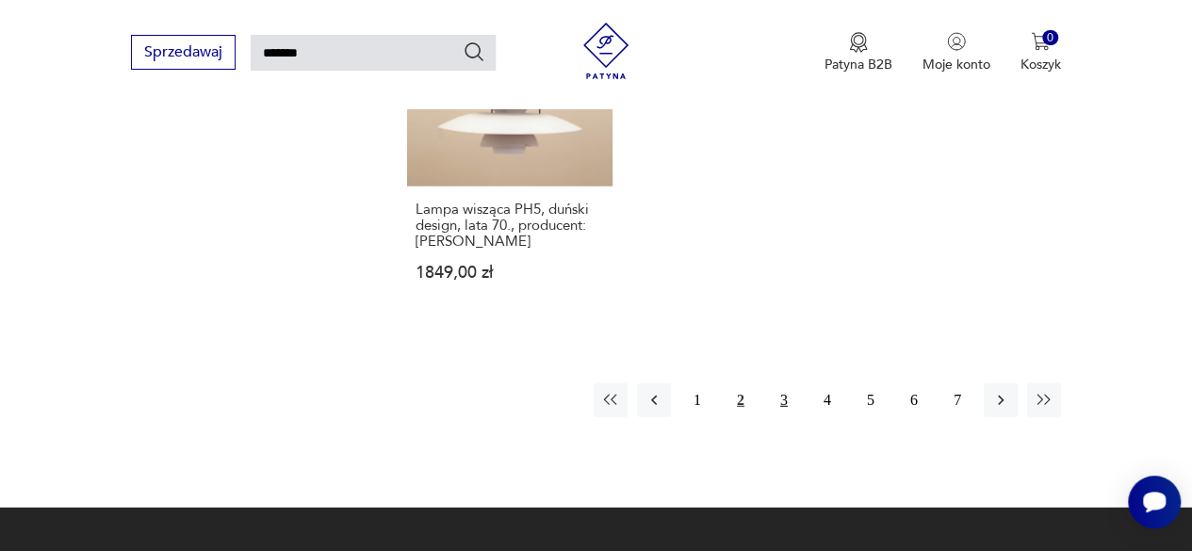
click at [771, 387] on button "3" at bounding box center [784, 401] width 34 height 34
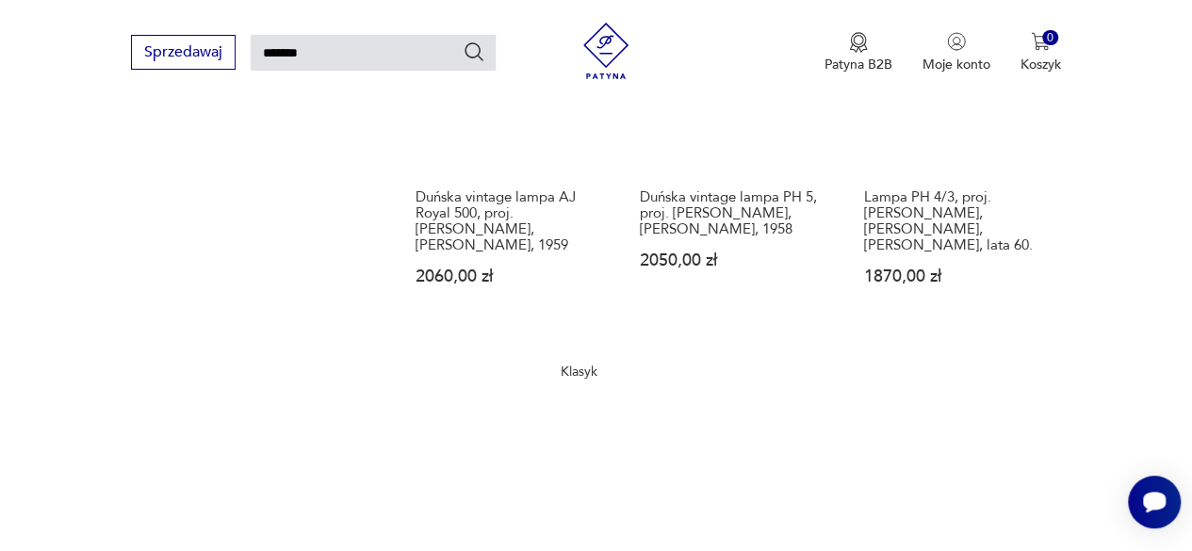
scroll to position [2236, 0]
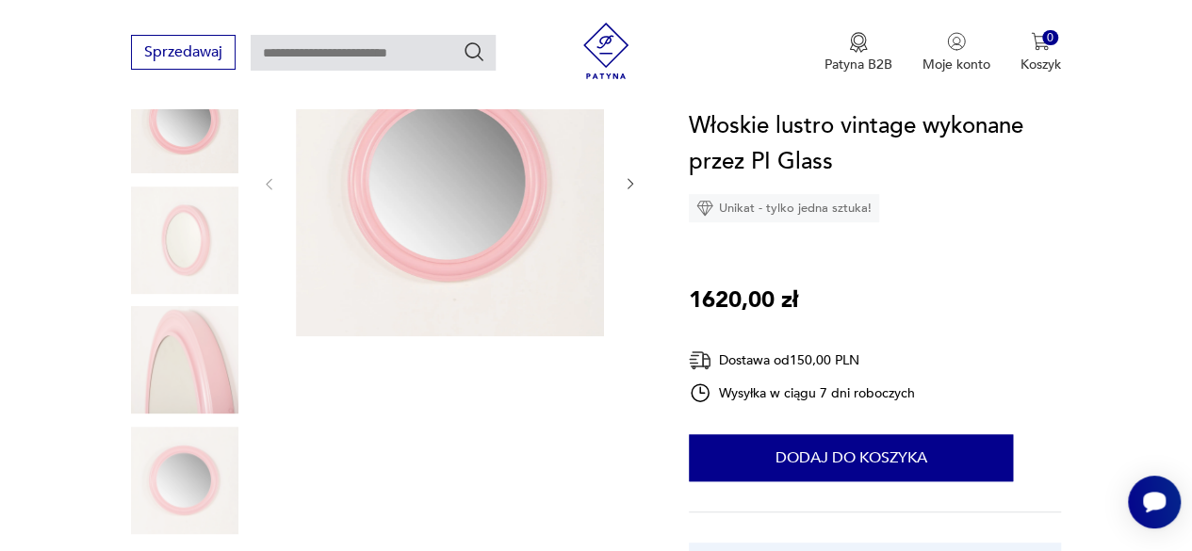
scroll to position [189, 0]
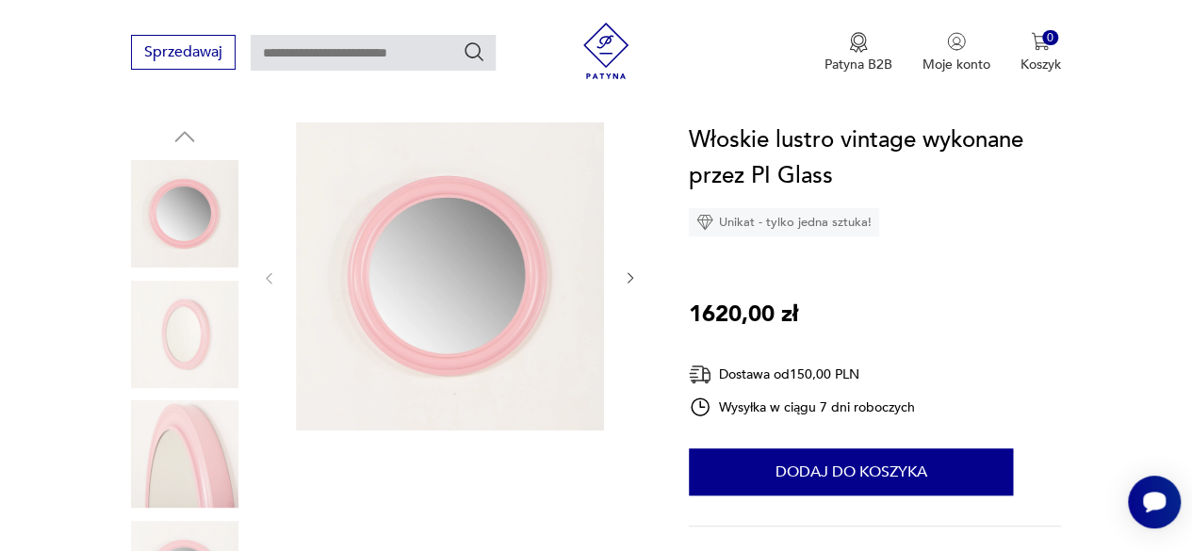
click at [209, 340] on img at bounding box center [184, 334] width 107 height 107
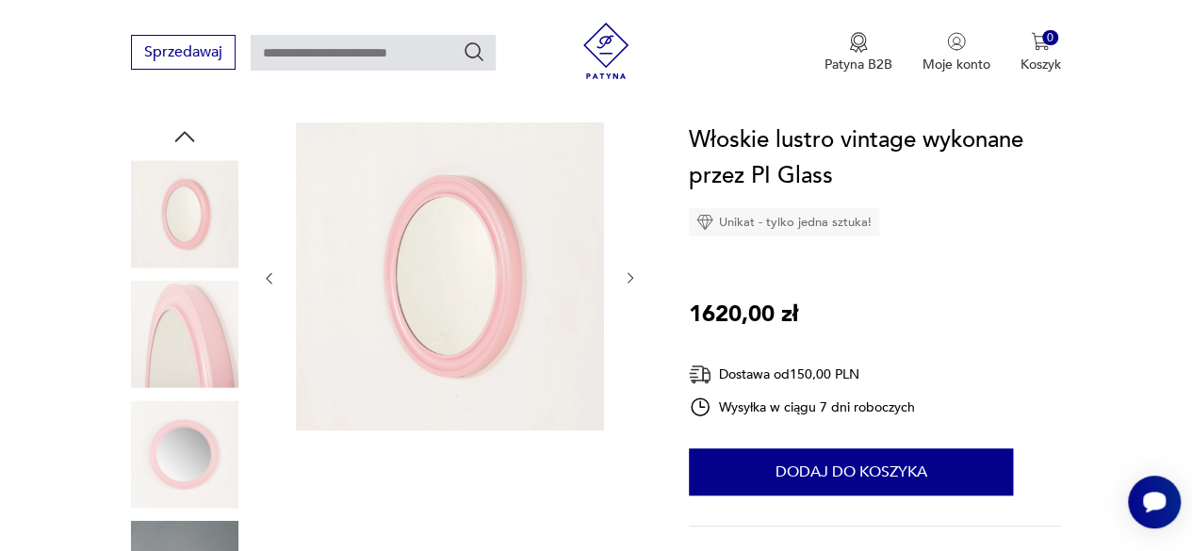
click at [196, 431] on img at bounding box center [184, 454] width 107 height 107
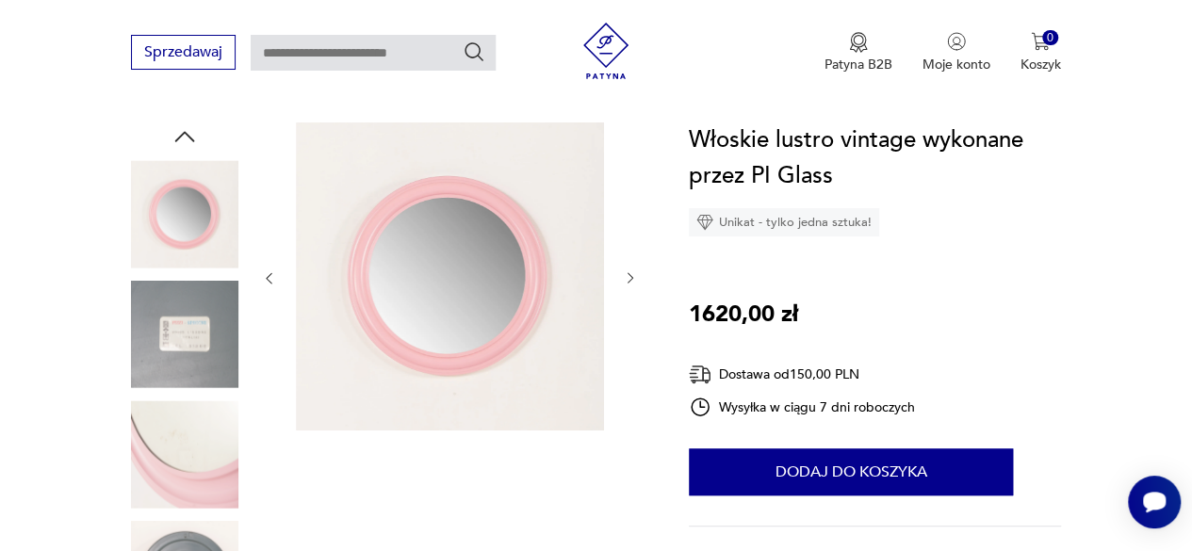
click at [193, 467] on img at bounding box center [184, 454] width 107 height 107
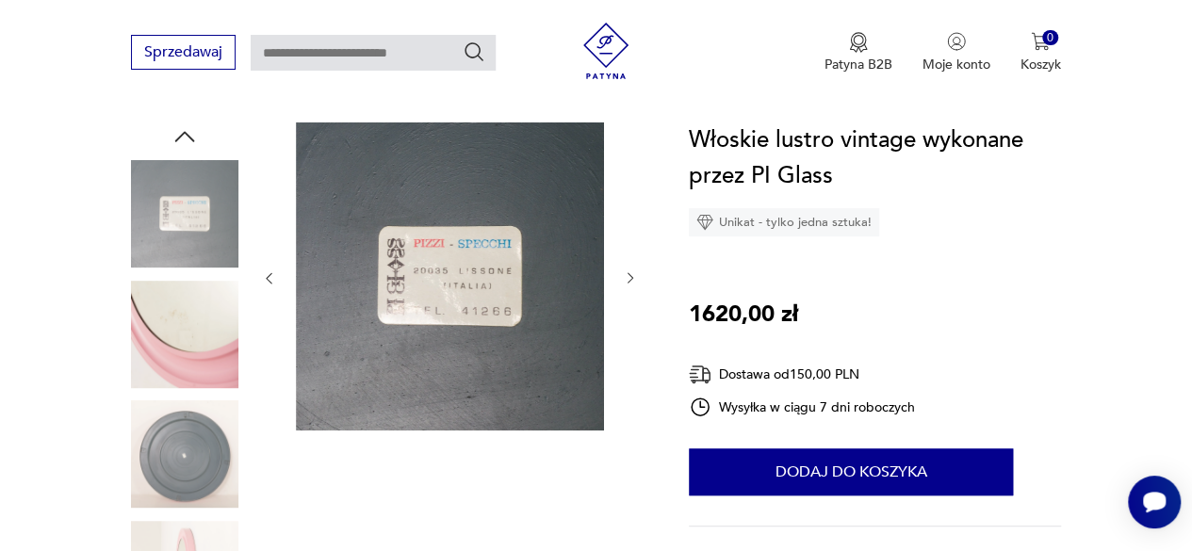
scroll to position [471, 0]
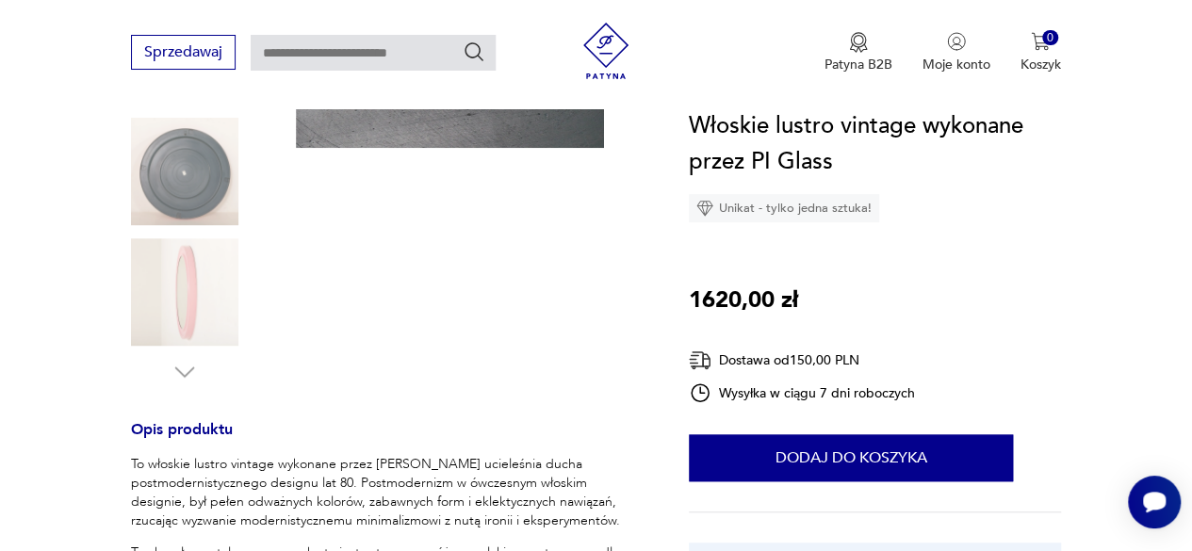
click at [183, 257] on img at bounding box center [184, 291] width 107 height 107
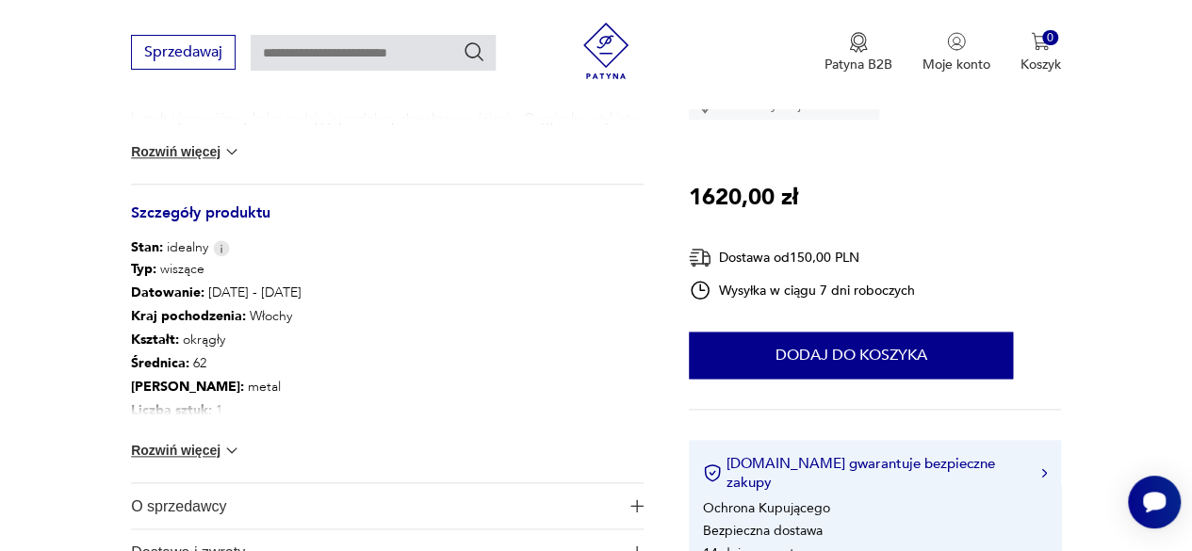
scroll to position [1037, 0]
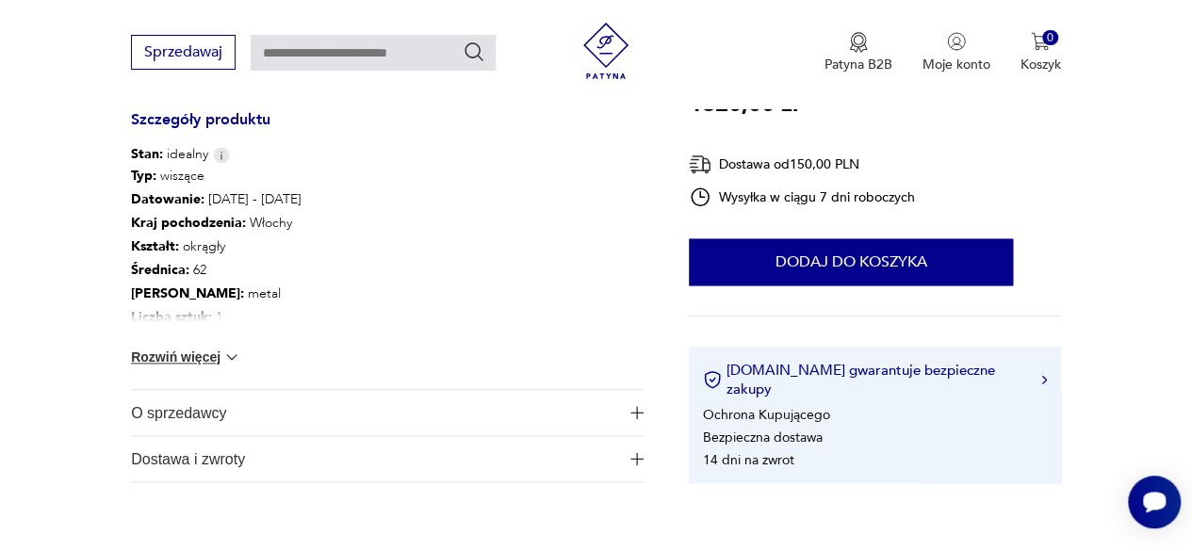
click at [187, 354] on button "Rozwiń więcej" at bounding box center [185, 357] width 109 height 19
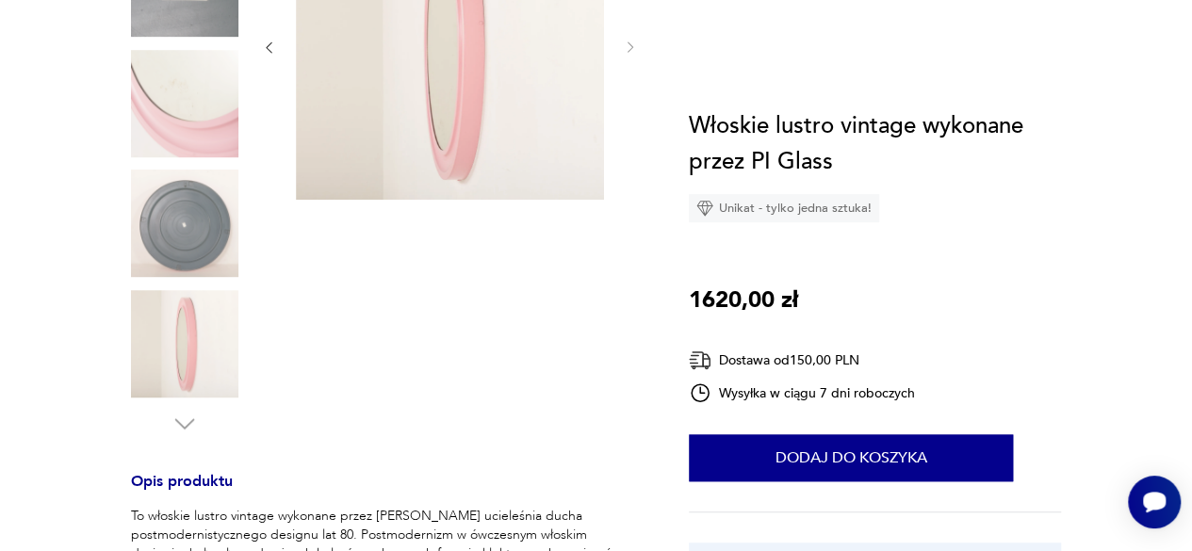
scroll to position [94, 0]
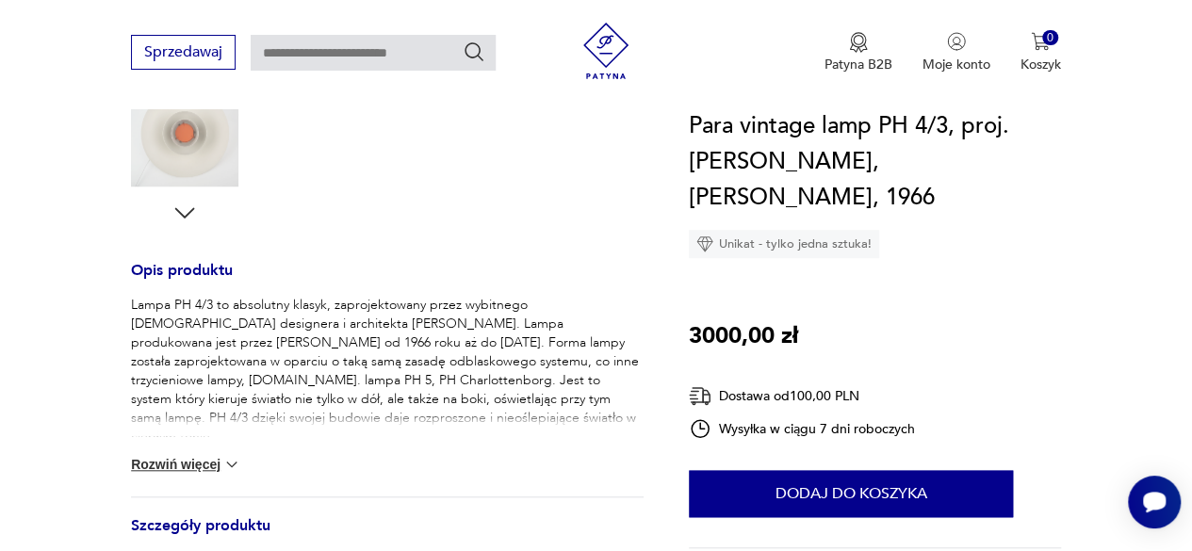
scroll to position [660, 0]
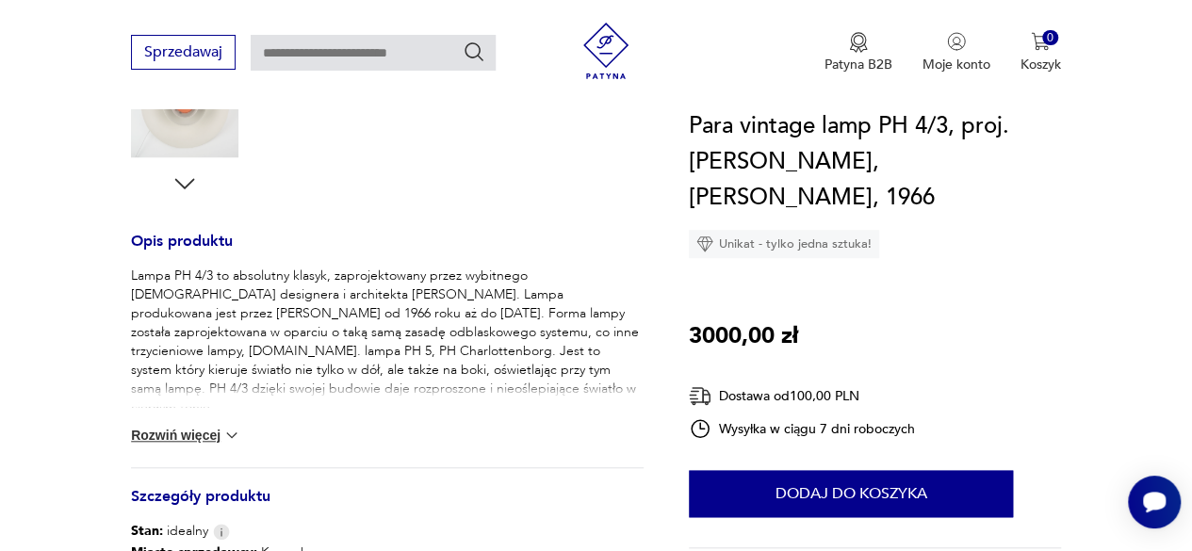
click at [206, 446] on div "Lampa PH 4/3 to absolutny klasyk, zaprojektowany przez wybitnego duńskiego desi…" at bounding box center [387, 367] width 513 height 201
click at [202, 415] on div "Lampa PH 4/3 to absolutny klasyk, zaprojektowany przez wybitnego duńskiego desi…" at bounding box center [387, 367] width 513 height 201
click at [205, 439] on button "Rozwiń więcej" at bounding box center [185, 435] width 109 height 19
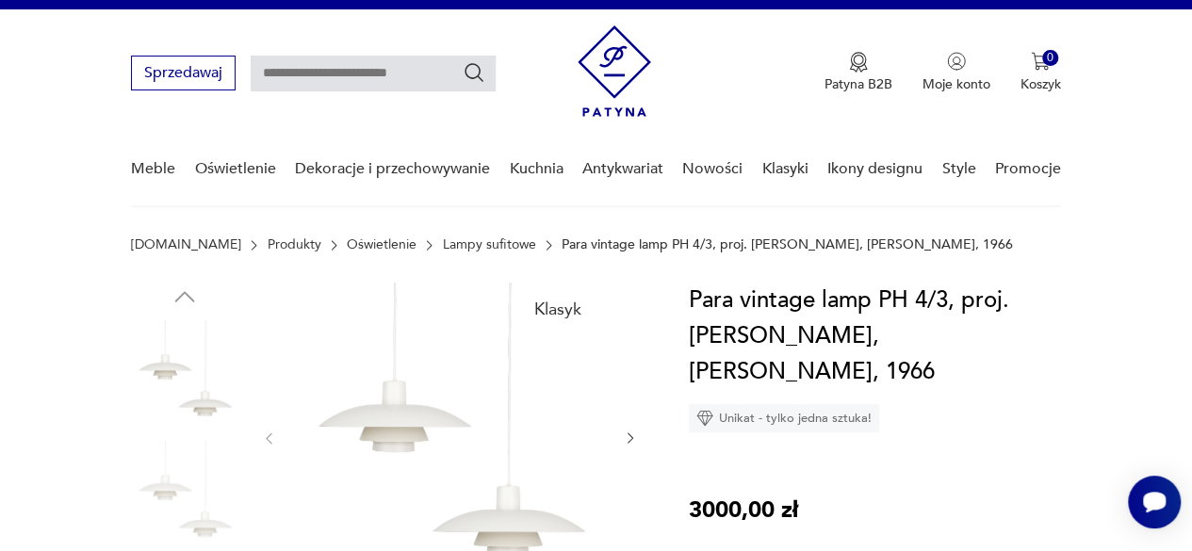
scroll to position [0, 0]
